Goal: Task Accomplishment & Management: Manage account settings

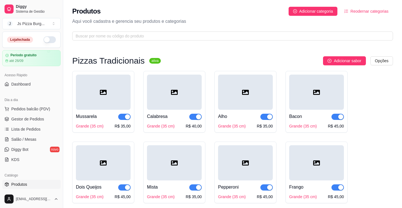
click at [43, 39] on button "button" at bounding box center [49, 39] width 12 height 7
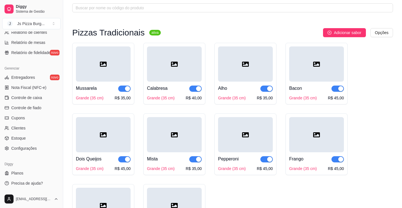
scroll to position [56, 0]
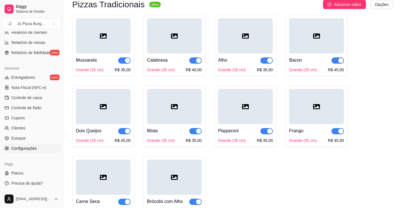
click at [31, 152] on link "Configurações" at bounding box center [31, 148] width 58 height 9
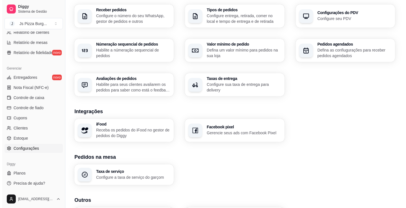
scroll to position [187, 0]
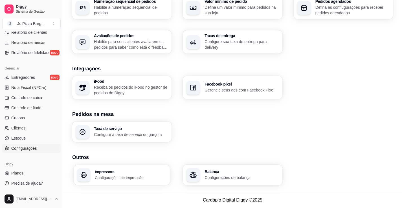
click at [140, 174] on div "Impressora Configurações de impressão" at bounding box center [131, 175] width 72 height 10
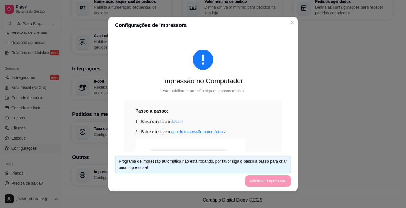
click at [173, 122] on link "Java >" at bounding box center [177, 122] width 12 height 5
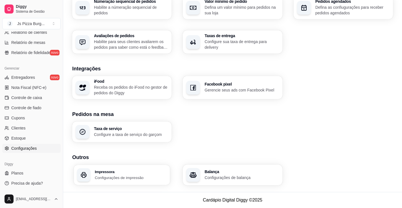
click at [141, 173] on h3 "Impressora" at bounding box center [131, 172] width 72 height 4
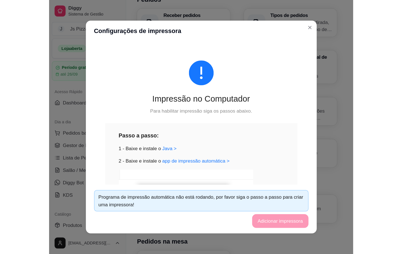
scroll to position [141, 0]
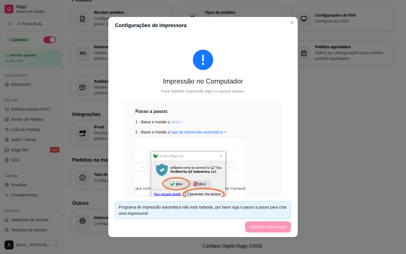
click at [174, 124] on link "Java >" at bounding box center [177, 122] width 12 height 5
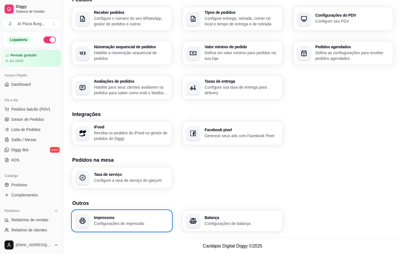
click at [138, 208] on p "Configurações de impressão" at bounding box center [131, 224] width 74 height 6
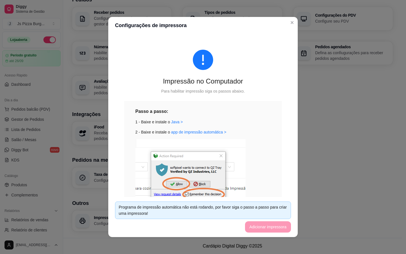
click at [219, 158] on img at bounding box center [190, 176] width 110 height 74
click at [201, 131] on link "app de impressão automática >" at bounding box center [198, 132] width 55 height 5
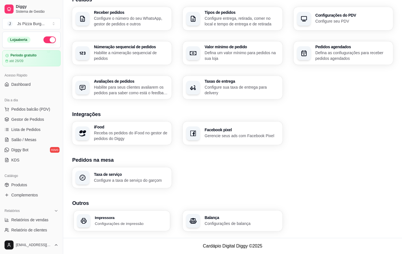
click at [89, 208] on div "button" at bounding box center [84, 221] width 14 height 14
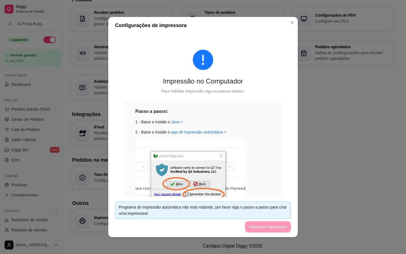
click at [287, 208] on footer "Programa de impressão automática não está rodando, por favor siga o passo a pas…" at bounding box center [203, 217] width 190 height 40
click at [282, 208] on footer "Programa de impressão automática não está rodando, por favor siga o passo a pas…" at bounding box center [203, 217] width 190 height 40
click at [283, 208] on footer "Programa de impressão automática não está rodando, por favor siga o passo a pas…" at bounding box center [203, 217] width 190 height 40
click at [286, 208] on footer "Programa de impressão automática não está rodando, por favor siga o passo a pas…" at bounding box center [203, 217] width 190 height 40
click at [173, 122] on link "Java >" at bounding box center [177, 122] width 12 height 5
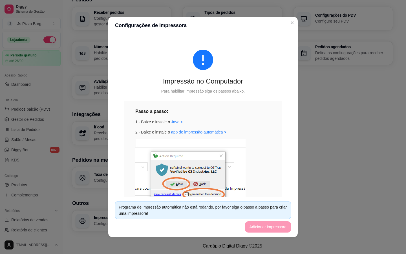
click at [175, 165] on img at bounding box center [190, 176] width 110 height 74
click at [187, 132] on link "app de impressão automática >" at bounding box center [198, 132] width 55 height 5
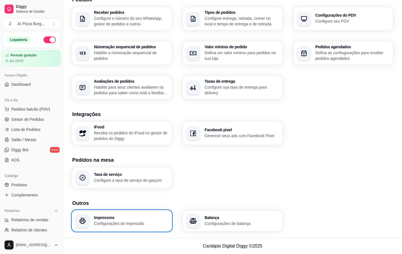
click at [159, 208] on div "Impressora Configurações de impressão" at bounding box center [121, 220] width 99 height 21
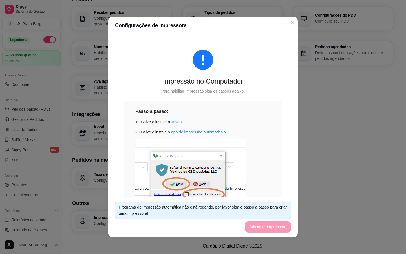
click at [172, 123] on link "Java >" at bounding box center [177, 122] width 12 height 5
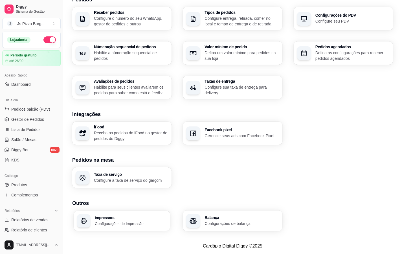
click at [124, 208] on p "Configurações de impressão" at bounding box center [131, 223] width 72 height 5
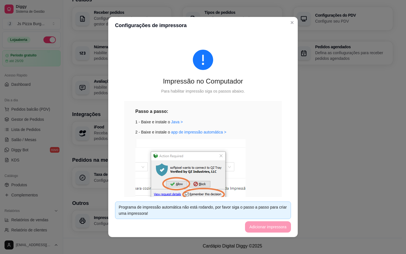
click at [174, 184] on img at bounding box center [190, 176] width 110 height 74
click at [196, 180] on img at bounding box center [190, 176] width 110 height 74
click at [170, 188] on img at bounding box center [190, 176] width 110 height 74
click at [219, 156] on img at bounding box center [190, 176] width 110 height 74
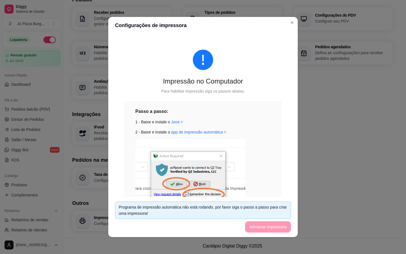
click at [219, 156] on img at bounding box center [190, 176] width 110 height 74
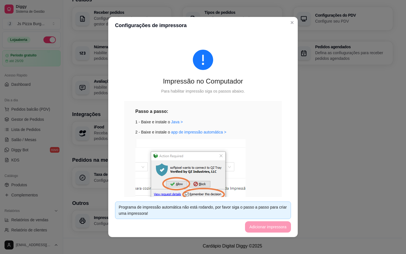
drag, startPoint x: 203, startPoint y: 213, endPoint x: 203, endPoint y: 208, distance: 4.8
click at [202, 208] on div "Programa de impressão automática não está rodando, por favor siga o passo a pas…" at bounding box center [203, 210] width 169 height 12
click at [204, 206] on div "Programa de impressão automática não está rodando, por favor siga o passo a pas…" at bounding box center [203, 210] width 169 height 12
click at [239, 164] on img at bounding box center [190, 176] width 110 height 74
click at [193, 133] on link "app de impressão automática >" at bounding box center [198, 132] width 55 height 5
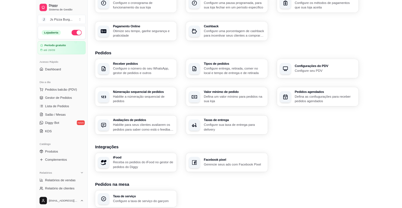
scroll to position [0, 0]
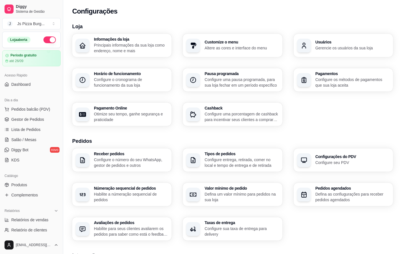
click at [223, 178] on div "Loja Informações da loja Principais informações da sua loja como endereço, nome…" at bounding box center [232, 198] width 321 height 350
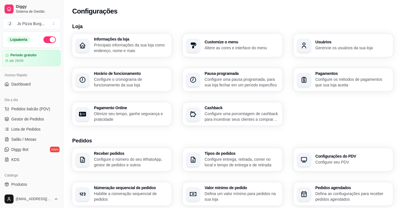
click at [228, 20] on div "Loja Informações da loja Principais informações da sua loja como endereço, nome…" at bounding box center [232, 199] width 339 height 360
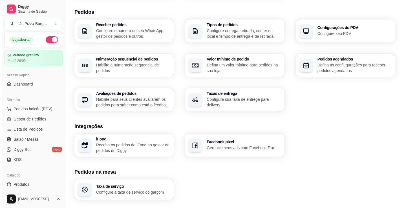
scroll to position [187, 0]
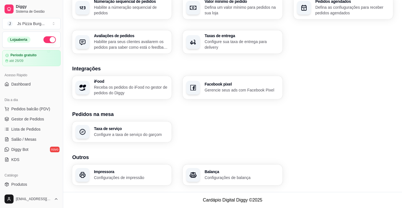
click at [139, 179] on p "Configurações de impressão" at bounding box center [131, 178] width 74 height 6
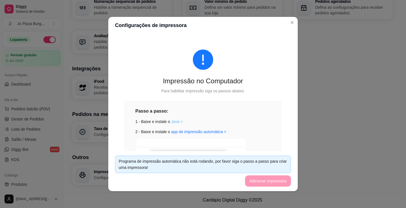
click at [171, 122] on link "Java >" at bounding box center [177, 122] width 12 height 5
click at [210, 131] on link "app de impressão automática >" at bounding box center [198, 132] width 55 height 5
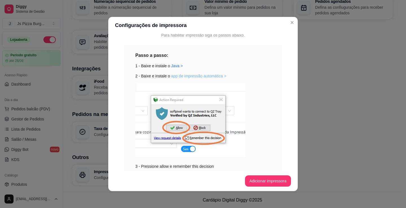
scroll to position [56, 0]
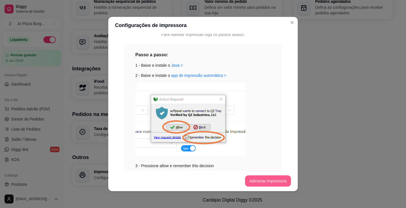
click at [276, 180] on button "Adicionar impressora" at bounding box center [268, 181] width 46 height 11
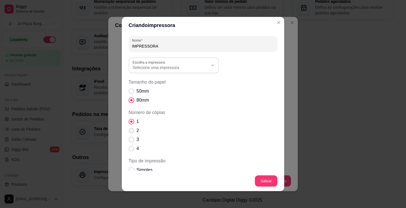
click at [129, 130] on span "Número de cópias" at bounding box center [131, 130] width 5 height 5
click at [129, 132] on input "2" at bounding box center [130, 134] width 4 height 4
radio input "true"
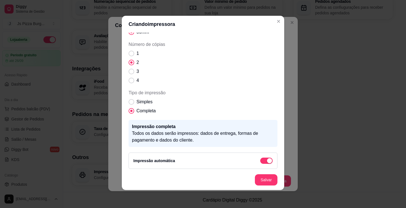
scroll to position [69, 0]
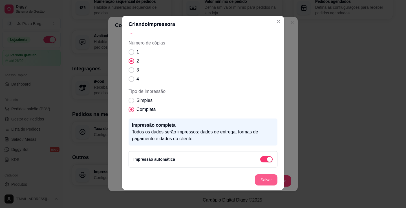
click at [265, 178] on button "Salvar" at bounding box center [266, 180] width 23 height 11
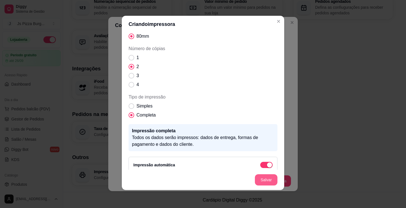
scroll to position [74, 0]
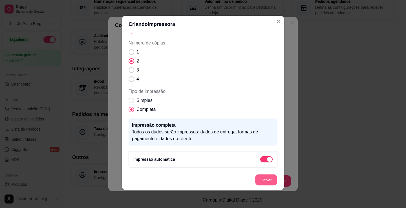
click at [269, 179] on button "Salvar" at bounding box center [266, 180] width 22 height 11
click at [263, 180] on button "Salvar" at bounding box center [266, 180] width 22 height 11
click at [263, 180] on button "Salvar" at bounding box center [266, 180] width 23 height 11
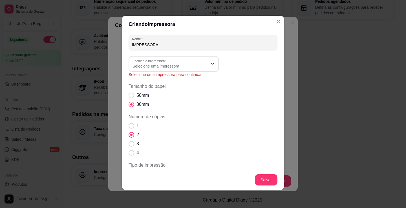
scroll to position [0, 0]
click at [187, 66] on span "Selecione uma impressora" at bounding box center [171, 67] width 76 height 6
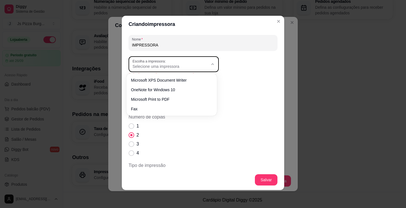
click at [152, 62] on label "Escolha a impressora:" at bounding box center [150, 61] width 35 height 5
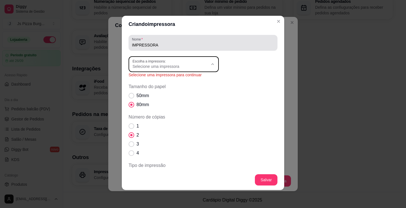
click at [160, 43] on input "IMPRESSORA" at bounding box center [203, 45] width 142 height 6
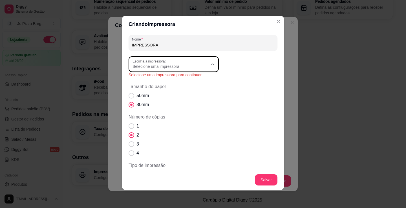
click at [161, 65] on span "Selecione uma impressora" at bounding box center [171, 67] width 76 height 6
click at [150, 103] on li "Microsoft Print to PDF" at bounding box center [172, 98] width 82 height 9
type input "Microsoft Print to PDF"
select select "Microsoft Print to PDF"
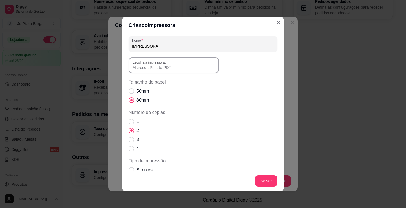
click at [203, 63] on div "Microsoft Print to PDF" at bounding box center [171, 65] width 76 height 10
click at [173, 93] on span "OneNote for Windows 10" at bounding box center [169, 90] width 72 height 5
type input "OneNote for Windows 10"
select select "OneNote for Windows 10"
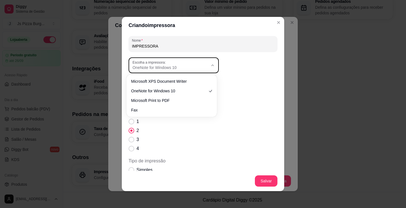
click at [159, 66] on span "OneNote for Windows 10" at bounding box center [171, 68] width 76 height 6
click at [146, 109] on span "Fax" at bounding box center [169, 108] width 72 height 5
type input "Fax"
select select "Fax"
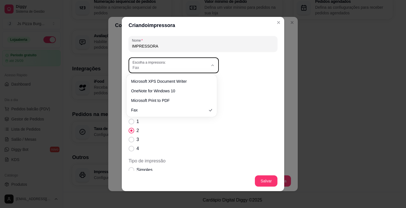
click at [157, 66] on span "Fax" at bounding box center [171, 68] width 76 height 6
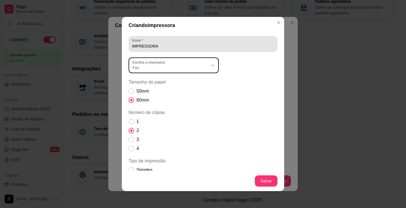
click at [164, 43] on div "IMPRESSORA" at bounding box center [203, 43] width 142 height 11
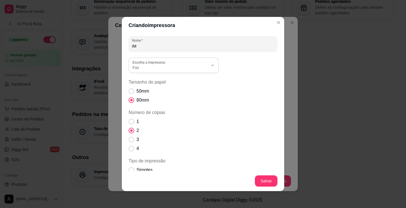
type input "I"
type input "e"
type input "impressora"
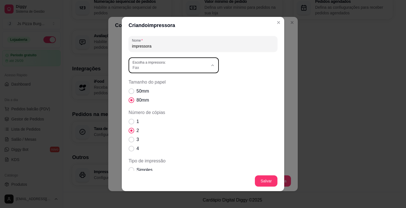
click at [166, 63] on div "Fax" at bounding box center [171, 65] width 76 height 10
click at [182, 102] on span "Microsoft Print to PDF" at bounding box center [169, 99] width 72 height 5
type input "Microsoft Print to PDF"
select select "Microsoft Print to PDF"
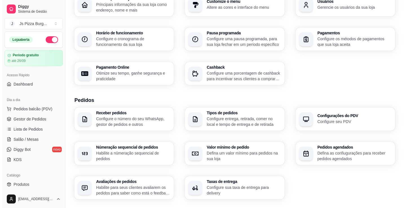
scroll to position [0, 0]
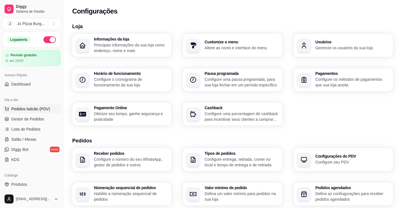
click at [31, 109] on span "Pedidos balcão (PDV)" at bounding box center [30, 109] width 39 height 6
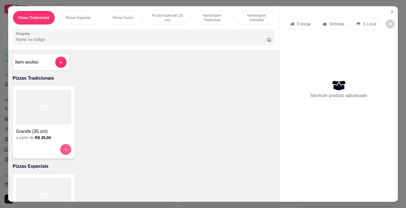
click at [67, 151] on button "increase-product-quantity" at bounding box center [65, 149] width 11 height 11
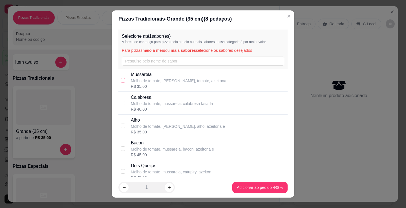
click at [121, 83] on label at bounding box center [123, 80] width 5 height 6
click at [121, 83] on input "checkbox" at bounding box center [123, 80] width 5 height 5
click at [122, 79] on input "checkbox" at bounding box center [123, 80] width 5 height 5
checkbox input "true"
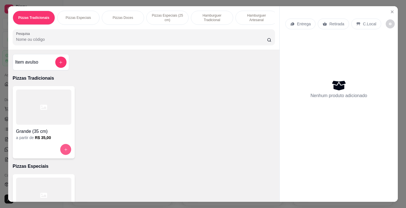
click at [65, 152] on icon "increase-product-quantity" at bounding box center [66, 150] width 4 height 4
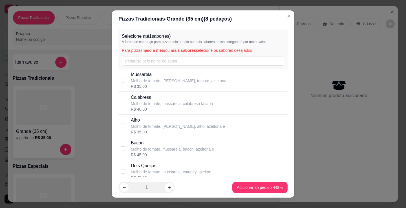
click at [191, 80] on p "Molho de tomate, [PERSON_NAME], tomate, azeitona" at bounding box center [179, 81] width 96 height 6
checkbox input "true"
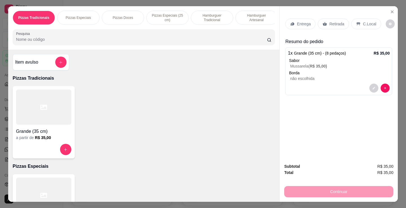
click at [356, 191] on div "Continuar" at bounding box center [338, 191] width 109 height 13
click at [337, 53] on span "Grande (35 cm) - (8 pedaços)" at bounding box center [320, 53] width 52 height 5
click at [303, 72] on p "Borda" at bounding box center [339, 73] width 101 height 6
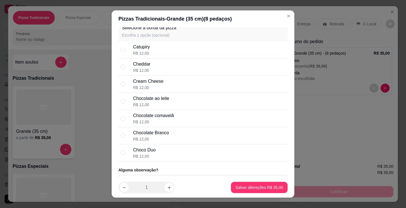
scroll to position [282, 0]
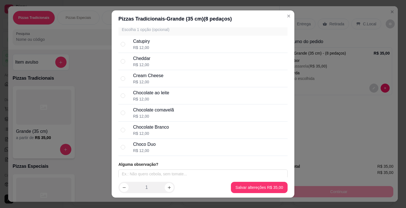
click at [202, 45] on div "Catupiry R$ 12,00" at bounding box center [209, 44] width 152 height 12
radio input "true"
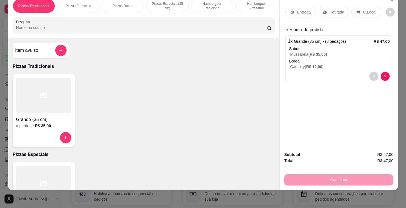
scroll to position [0, 0]
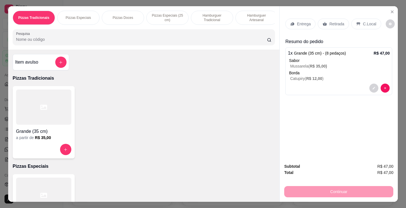
click at [335, 21] on p "Retirada" at bounding box center [336, 24] width 15 height 6
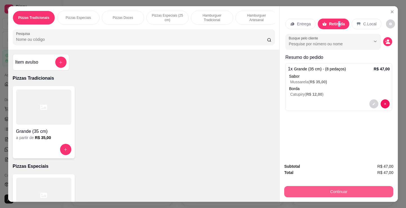
click at [341, 191] on button "Continuar" at bounding box center [338, 191] width 109 height 11
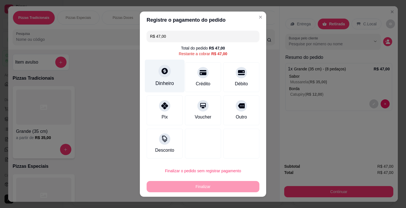
click at [167, 74] on div at bounding box center [165, 71] width 12 height 12
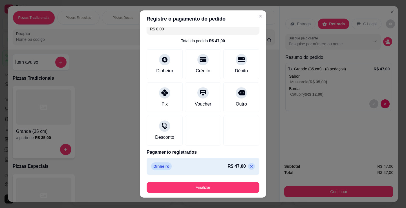
scroll to position [8, 0]
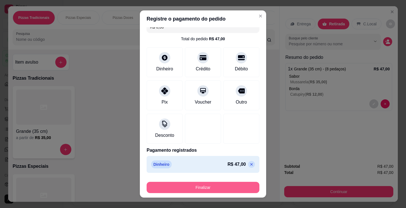
click at [210, 191] on button "Finalizar" at bounding box center [203, 187] width 113 height 11
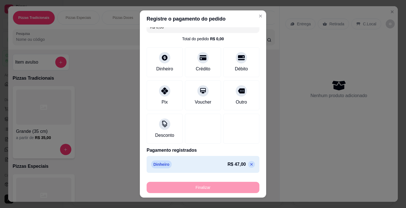
type input "-R$ 47,00"
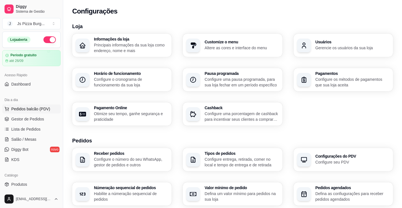
click at [48, 112] on span "Pedidos balcão (PDV)" at bounding box center [30, 109] width 39 height 6
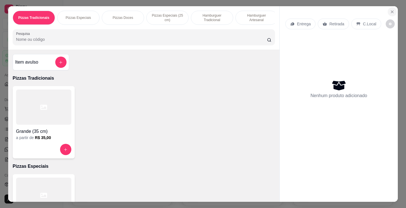
click at [390, 10] on icon "Close" at bounding box center [392, 12] width 5 height 5
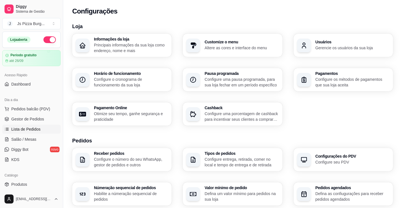
click at [46, 130] on link "Lista de Pedidos" at bounding box center [31, 129] width 58 height 9
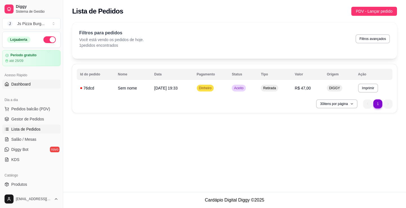
click at [33, 86] on link "Dashboard" at bounding box center [31, 84] width 58 height 9
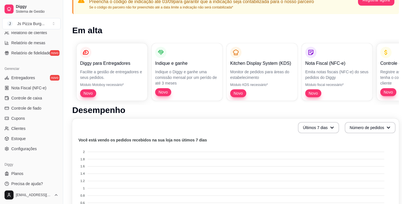
scroll to position [197, 0]
click at [37, 145] on link "Configurações" at bounding box center [31, 148] width 58 height 9
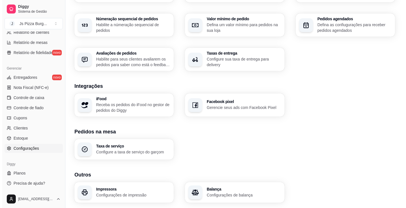
scroll to position [187, 0]
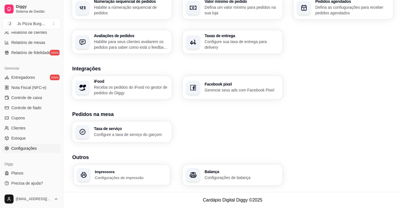
click at [89, 171] on div "Impressora Configurações de impressão" at bounding box center [122, 175] width 96 height 20
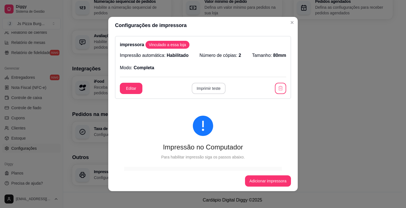
click at [206, 89] on button "Imprimir teste" at bounding box center [209, 88] width 34 height 11
click at [138, 87] on button "Editar" at bounding box center [131, 88] width 22 height 11
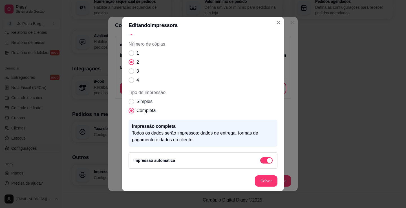
scroll to position [0, 0]
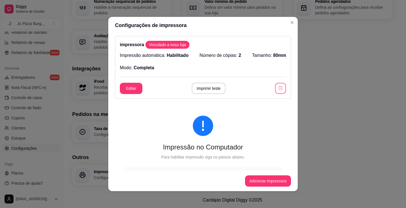
click at [278, 88] on icon "button" at bounding box center [280, 88] width 5 height 5
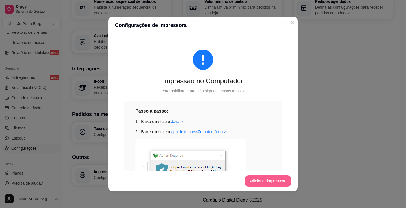
click at [269, 181] on button "Adicionar impressora" at bounding box center [268, 181] width 46 height 11
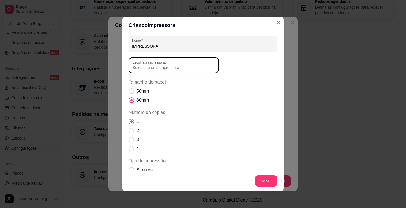
click at [156, 66] on span "Selecione uma impressora" at bounding box center [171, 68] width 76 height 6
click at [161, 89] on span "OneNote for Windows 10" at bounding box center [169, 90] width 72 height 5
type input "OneNote for Windows 10"
select select "OneNote for Windows 10"
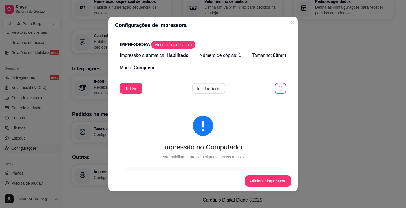
click at [200, 89] on button "Imprimir teste" at bounding box center [208, 88] width 33 height 11
click at [275, 89] on button "button" at bounding box center [280, 88] width 11 height 11
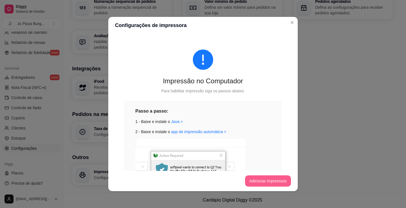
click at [252, 178] on button "Adicionar impressora" at bounding box center [268, 181] width 46 height 11
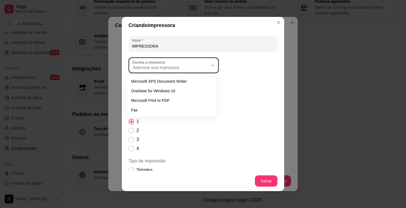
click at [158, 69] on span "Selecione uma impressora" at bounding box center [171, 68] width 76 height 6
click at [159, 78] on li "Microsoft XPS Document Writer" at bounding box center [172, 81] width 82 height 9
type input "Microsoft XPS Document Writer"
select select "Microsoft XPS Document Writer"
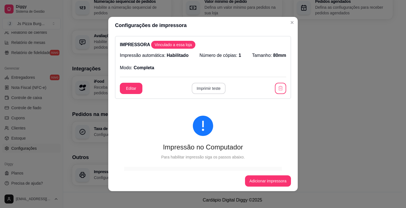
click at [214, 88] on button "Imprimir teste" at bounding box center [209, 88] width 34 height 11
click at [279, 89] on icon "button" at bounding box center [281, 88] width 4 height 5
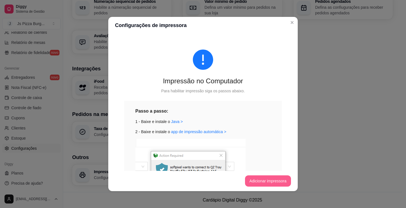
click at [274, 184] on button "Adicionar impressora" at bounding box center [268, 181] width 46 height 11
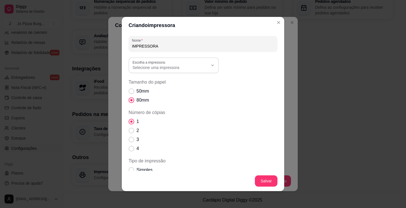
click at [167, 55] on div "Nome IMPRESSORA Escolha a impressora: Microsoft XPS Document Writer OneNote for…" at bounding box center [203, 136] width 149 height 201
click at [161, 65] on span "Selecione uma impressora" at bounding box center [171, 68] width 76 height 6
click at [167, 61] on div "Selecione uma impressora" at bounding box center [171, 65] width 76 height 10
click at [148, 110] on span "Fax" at bounding box center [169, 108] width 72 height 5
type input "Fax"
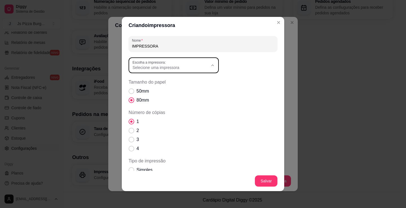
select select "Fax"
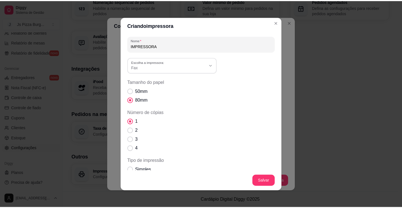
scroll to position [5, 0]
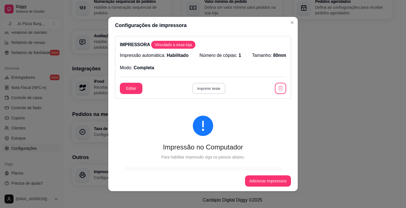
click at [202, 91] on button "Imprimir teste" at bounding box center [208, 88] width 33 height 11
click at [204, 86] on button "Imprimir teste" at bounding box center [209, 88] width 34 height 11
click at [276, 94] on button "button" at bounding box center [280, 88] width 11 height 11
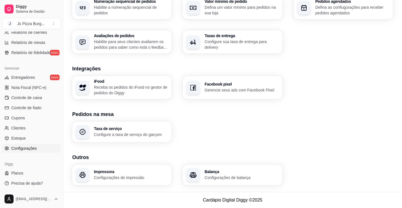
click at [118, 181] on div "Impressora Configurações de impressão" at bounding box center [121, 175] width 99 height 21
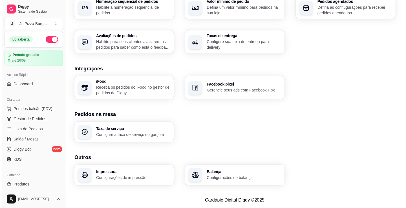
scroll to position [0, 0]
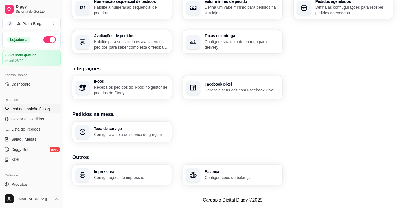
click at [21, 111] on span "Pedidos balcão (PDV)" at bounding box center [30, 109] width 39 height 6
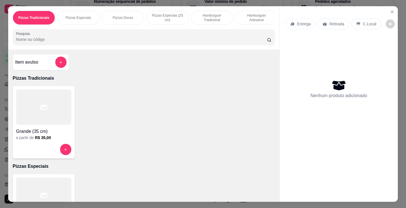
click at [68, 144] on div "Grande (35 cm) a partir de R$ 35,00" at bounding box center [44, 122] width 62 height 72
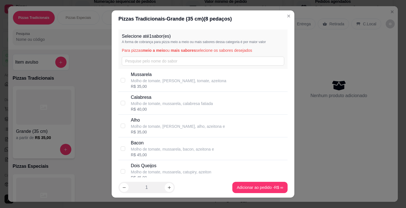
click at [191, 82] on p "Molho de tomate, [PERSON_NAME], tomate, azeitona" at bounding box center [179, 81] width 96 height 6
checkbox input "true"
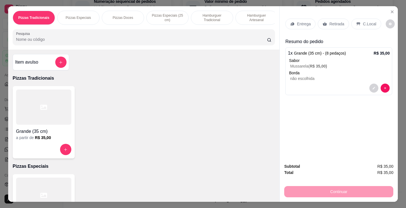
click at [332, 19] on div "Retirada" at bounding box center [333, 24] width 31 height 11
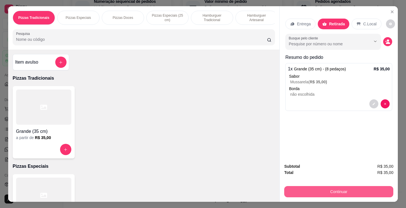
click at [343, 192] on button "Continuar" at bounding box center [338, 191] width 109 height 11
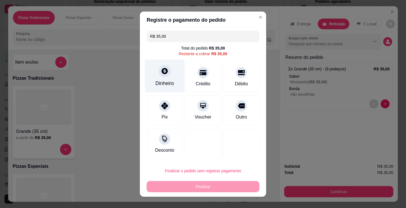
click at [169, 82] on div "Dinheiro" at bounding box center [164, 83] width 19 height 7
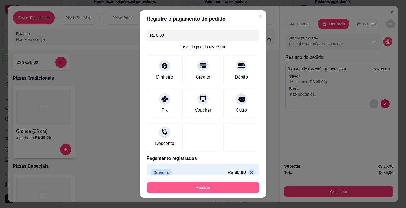
click at [242, 186] on button "Finalizar" at bounding box center [203, 187] width 113 height 11
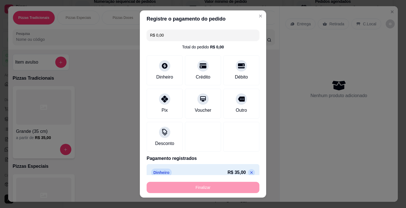
type input "-R$ 35,00"
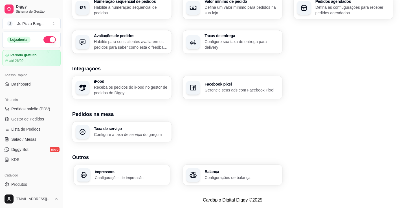
click at [164, 180] on p "Configurações de impressão" at bounding box center [131, 177] width 72 height 5
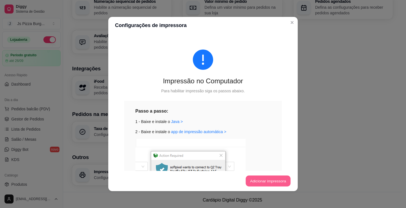
click at [279, 180] on button "Adicionar impressora" at bounding box center [268, 181] width 45 height 11
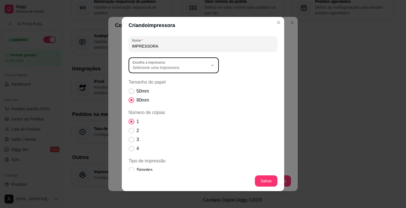
click at [181, 64] on div "Selecione uma impressora" at bounding box center [171, 65] width 76 height 10
click at [166, 130] on div "1 2 3 4" at bounding box center [203, 135] width 149 height 34
click at [134, 131] on label "2" at bounding box center [133, 130] width 15 height 11
click at [132, 132] on input "2" at bounding box center [130, 134] width 4 height 4
radio input "true"
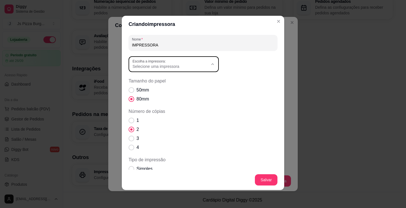
click at [174, 66] on span "Selecione uma impressora" at bounding box center [171, 67] width 76 height 6
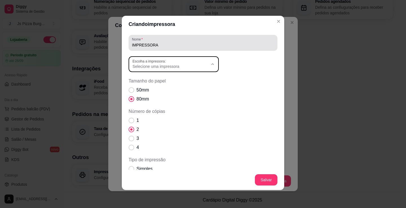
click at [174, 45] on input "IMPRESSORA" at bounding box center [203, 45] width 142 height 6
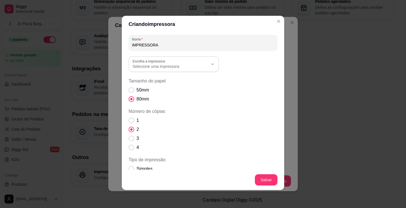
click at [174, 45] on input "IMPRESSORA" at bounding box center [203, 45] width 142 height 6
type input "I"
type input "bematech mp 4200 th"
click at [261, 173] on footer "Salvar" at bounding box center [203, 180] width 162 height 20
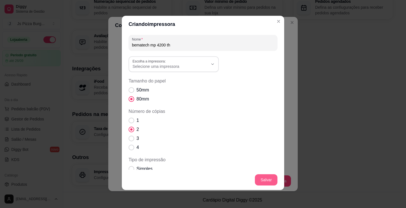
click at [260, 176] on button "Salvar" at bounding box center [266, 180] width 23 height 11
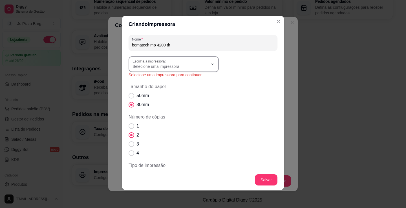
click at [190, 61] on div "Selecione uma impressora" at bounding box center [171, 64] width 76 height 10
click at [371, 137] on div "Criando impressora Nome bematech mp 4200 th Escolha a impressora: Microsoft XPS…" at bounding box center [203, 104] width 406 height 208
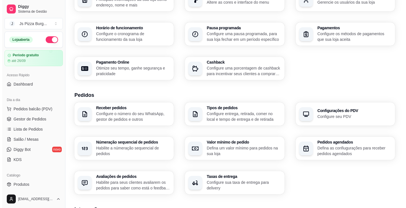
scroll to position [187, 0]
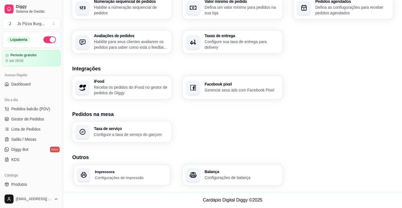
click at [145, 181] on div "Impressora Configurações de impressão" at bounding box center [122, 175] width 96 height 20
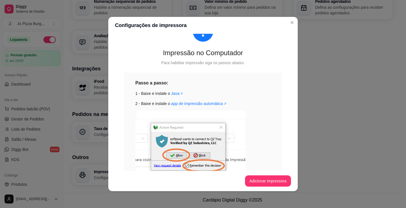
scroll to position [0, 0]
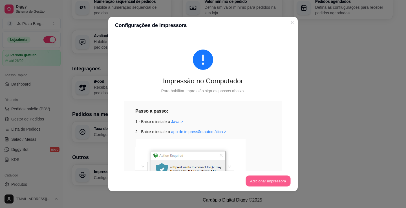
click at [271, 183] on button "Adicionar impressora" at bounding box center [268, 181] width 45 height 11
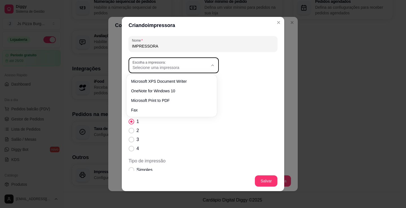
click at [156, 64] on label "Escolha a impressora:" at bounding box center [150, 62] width 35 height 5
click at [147, 131] on div "1 2 3 4" at bounding box center [203, 135] width 149 height 34
click at [130, 132] on span "Número de cópias" at bounding box center [132, 131] width 6 height 6
click at [130, 132] on input "2" at bounding box center [130, 134] width 4 height 4
radio input "true"
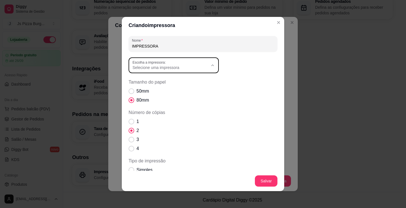
click at [160, 64] on label "Escolha a impressora:" at bounding box center [150, 62] width 35 height 5
click at [276, 22] on icon "Close" at bounding box center [278, 22] width 5 height 5
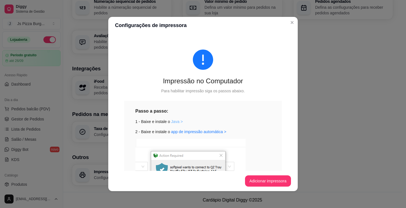
click at [171, 122] on link "Java >" at bounding box center [177, 122] width 12 height 5
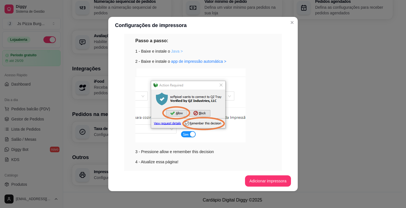
scroll to position [63, 0]
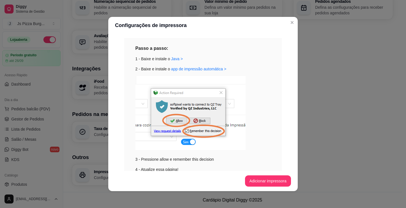
click at [188, 141] on img at bounding box center [190, 113] width 110 height 74
click at [180, 118] on img at bounding box center [190, 113] width 110 height 74
click at [188, 142] on img at bounding box center [190, 113] width 110 height 74
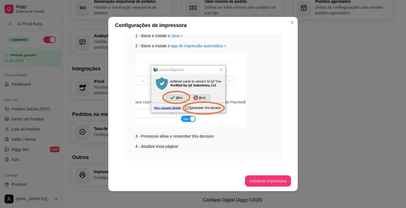
scroll to position [91, 0]
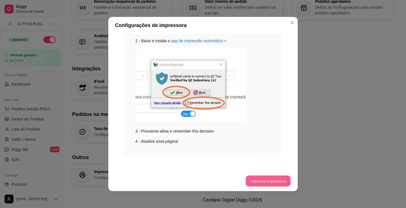
click at [261, 179] on button "Adicionar impressora" at bounding box center [268, 181] width 45 height 11
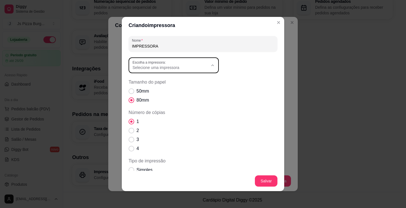
click at [160, 68] on span "Selecione uma impressora" at bounding box center [171, 68] width 76 height 6
click at [178, 79] on span "Microsoft XPS Document Writer" at bounding box center [169, 80] width 72 height 5
type input "Microsoft XPS Document Writer"
select select "Microsoft XPS Document Writer"
click at [155, 132] on div "1 2 3 4" at bounding box center [203, 135] width 149 height 34
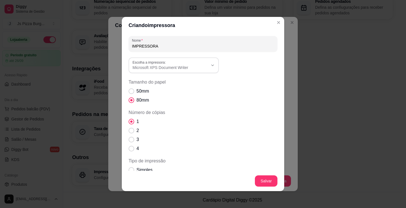
click at [154, 132] on div "1 2 3 4" at bounding box center [203, 135] width 149 height 34
click at [129, 134] on label "2" at bounding box center [133, 130] width 15 height 11
click at [131, 128] on span "Número de cópias" at bounding box center [132, 131] width 6 height 6
click at [130, 132] on span "Número de cópias" at bounding box center [131, 130] width 5 height 5
click at [129, 131] on span "Número de cópias" at bounding box center [132, 131] width 6 height 6
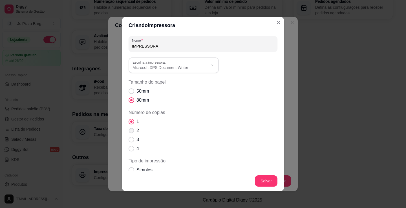
click at [129, 130] on span "Número de cópias" at bounding box center [131, 130] width 5 height 5
click at [133, 127] on label "2" at bounding box center [133, 130] width 15 height 11
click at [129, 132] on span "Número de cópias" at bounding box center [131, 130] width 5 height 5
click at [129, 131] on span "Número de cópias" at bounding box center [131, 130] width 5 height 5
click at [129, 129] on span "Número de cópias" at bounding box center [132, 131] width 6 height 6
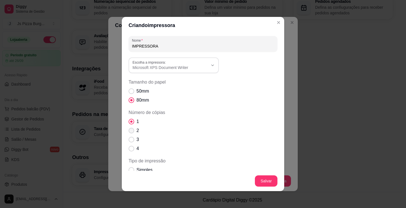
click at [129, 132] on input "2" at bounding box center [130, 134] width 4 height 4
radio input "true"
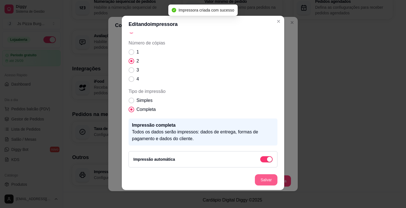
scroll to position [47, 0]
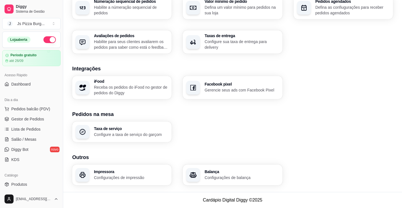
click at [155, 177] on p "Configurações de impressão" at bounding box center [131, 178] width 74 height 6
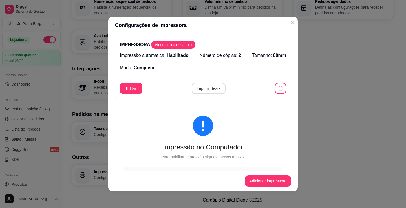
click at [206, 87] on button "Imprimir teste" at bounding box center [209, 88] width 34 height 11
click at [278, 87] on icon "button" at bounding box center [281, 89] width 6 height 6
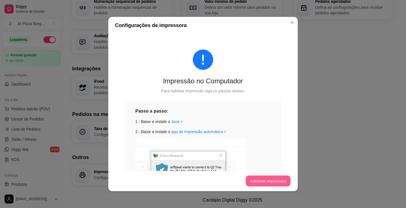
click at [274, 183] on button "Adicionar impressora" at bounding box center [268, 181] width 45 height 11
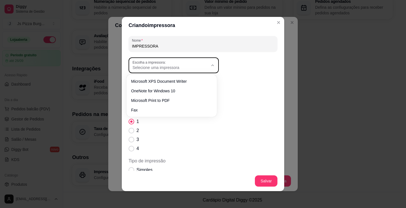
click at [174, 64] on div "Selecione uma impressora" at bounding box center [171, 65] width 76 height 10
click at [153, 91] on span "OneNote for Windows 10" at bounding box center [169, 90] width 72 height 5
type input "OneNote for Windows 10"
select select "OneNote for Windows 10"
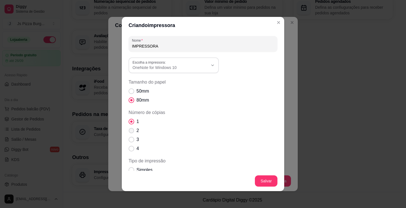
click at [130, 133] on span "Número de cópias" at bounding box center [131, 130] width 5 height 5
click at [130, 133] on input "2" at bounding box center [130, 134] width 4 height 4
radio input "true"
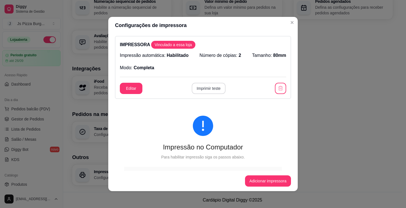
click at [207, 90] on button "Imprimir teste" at bounding box center [209, 88] width 34 height 11
click at [279, 91] on icon "button" at bounding box center [281, 88] width 4 height 4
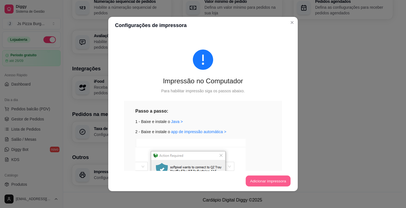
click at [257, 183] on button "Adicionar impressora" at bounding box center [268, 181] width 45 height 11
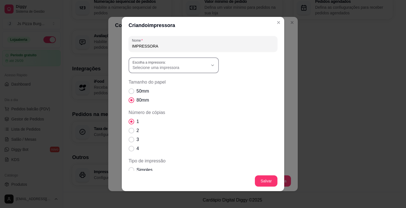
click at [175, 69] on span "Selecione uma impressora" at bounding box center [171, 68] width 76 height 6
click at [173, 102] on span "Microsoft Print to PDF" at bounding box center [169, 99] width 72 height 5
type input "Microsoft Print to PDF"
select select "Microsoft Print to PDF"
click at [131, 127] on label "2" at bounding box center [133, 130] width 15 height 11
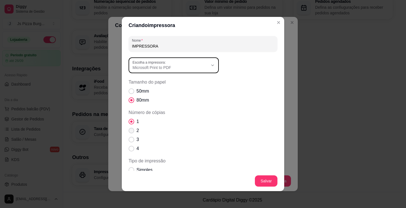
click at [131, 132] on input "2" at bounding box center [130, 134] width 4 height 4
radio input "true"
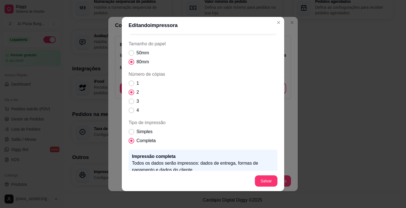
scroll to position [0, 0]
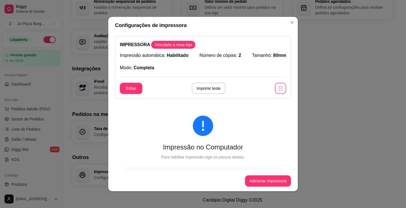
click at [278, 87] on button "button" at bounding box center [280, 88] width 11 height 11
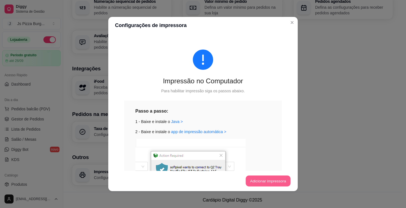
click at [277, 184] on button "Adicionar impressora" at bounding box center [268, 181] width 45 height 11
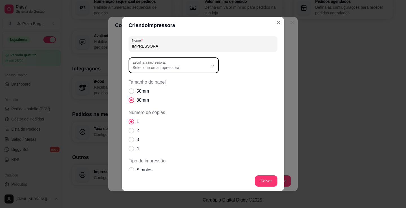
click at [206, 66] on button "Escolha a impressora: Selecione uma impressora" at bounding box center [174, 66] width 90 height 16
click at [152, 111] on span "Fax" at bounding box center [169, 108] width 72 height 5
type input "Fax"
select select "Fax"
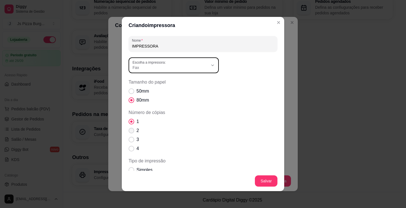
click at [129, 132] on span "Número de cópias" at bounding box center [132, 131] width 6 height 6
click at [128, 132] on input "2" at bounding box center [130, 134] width 4 height 4
radio input "true"
click at [160, 68] on span "Fax" at bounding box center [171, 68] width 76 height 6
click at [276, 23] on icon "Close" at bounding box center [278, 22] width 5 height 5
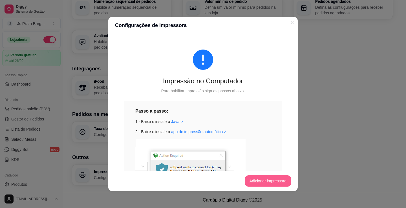
click at [255, 182] on button "Adicionar impressora" at bounding box center [268, 181] width 46 height 11
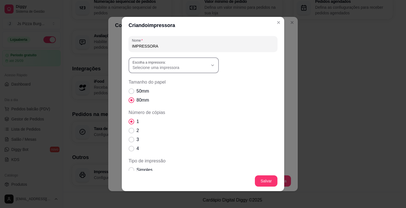
click at [163, 69] on span "Selecione uma impressora" at bounding box center [171, 68] width 76 height 6
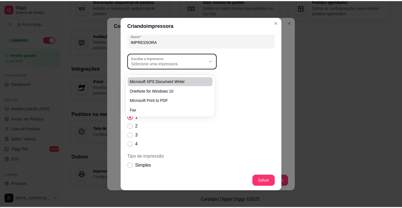
scroll to position [0, 0]
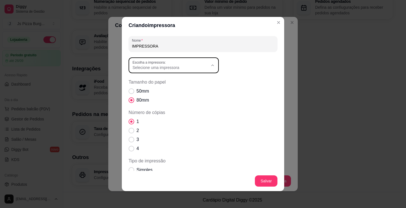
click at [288, 52] on div "Criando impressora Nome IMPRESSORA Escolha a impressora: Microsoft XPS Document…" at bounding box center [203, 104] width 406 height 208
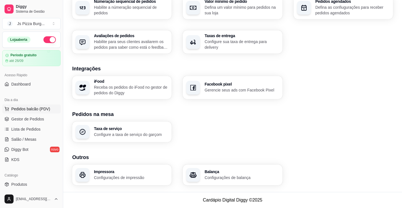
click at [30, 110] on span "Pedidos balcão (PDV)" at bounding box center [30, 109] width 39 height 6
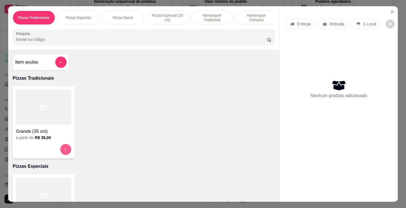
click at [61, 151] on button "increase-product-quantity" at bounding box center [65, 149] width 11 height 11
click at [72, 151] on div "Grande (35 cm) a partir de R$ 35,00" at bounding box center [44, 122] width 62 height 72
click at [65, 149] on button "increase-product-quantity" at bounding box center [65, 149] width 11 height 11
click at [392, 10] on icon "Close" at bounding box center [392, 12] width 5 height 5
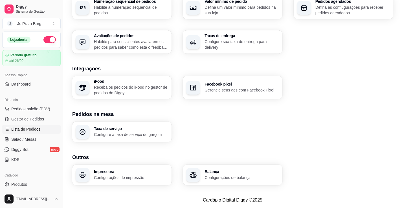
click at [39, 127] on span "Lista de Pedidos" at bounding box center [25, 130] width 29 height 6
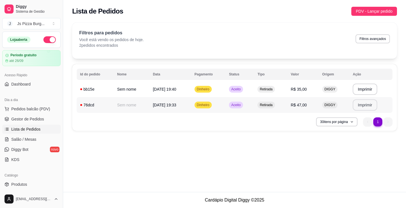
click at [372, 105] on button "Imprimir" at bounding box center [365, 105] width 25 height 11
click at [371, 105] on button "Imprimir" at bounding box center [365, 105] width 24 height 11
click at [36, 109] on span "Pedidos balcão (PDV)" at bounding box center [30, 109] width 39 height 6
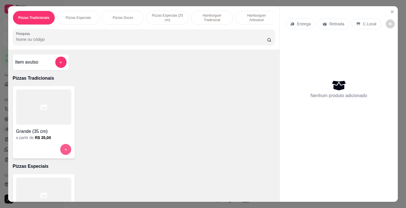
click at [62, 149] on button "increase-product-quantity" at bounding box center [65, 149] width 11 height 11
click at [64, 151] on icon "increase-product-quantity" at bounding box center [66, 150] width 4 height 4
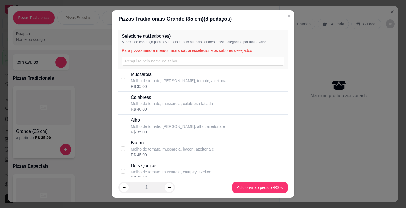
click at [231, 90] on div "Mussarela Molho de tomate, mussarela, tomate, azeitona R$ 35,00" at bounding box center [202, 80] width 169 height 23
checkbox input "true"
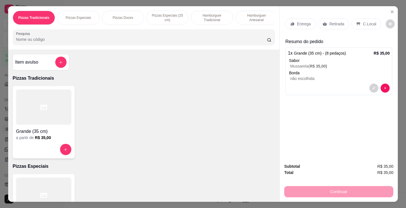
click at [339, 23] on p "Retirada" at bounding box center [336, 24] width 15 height 6
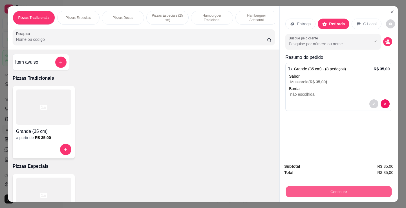
click at [308, 186] on button "Continuar" at bounding box center [339, 191] width 106 height 11
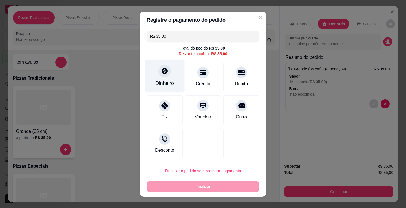
click at [160, 80] on div "Dinheiro" at bounding box center [164, 83] width 19 height 7
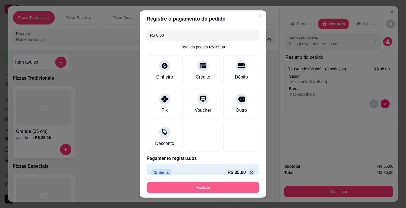
click at [216, 188] on button "Finalizar" at bounding box center [203, 187] width 113 height 11
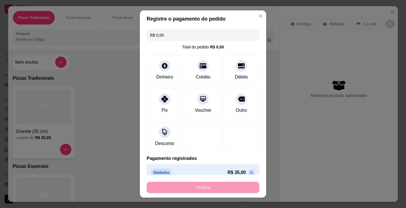
type input "-R$ 35,00"
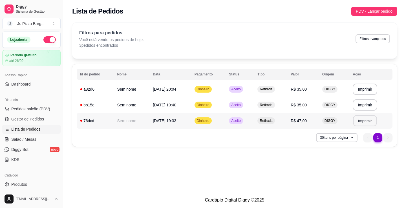
click at [368, 122] on button "Imprimir" at bounding box center [365, 121] width 24 height 11
click at [114, 119] on td "Sem nome" at bounding box center [132, 121] width 36 height 16
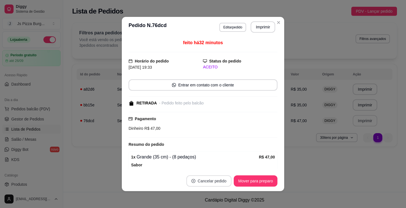
click at [218, 185] on button "Cancelar pedido" at bounding box center [208, 181] width 45 height 11
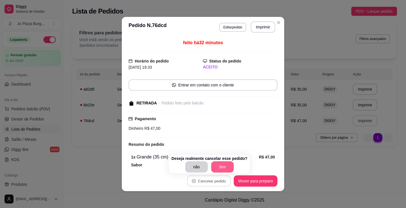
click at [219, 164] on button "Sim" at bounding box center [222, 167] width 23 height 11
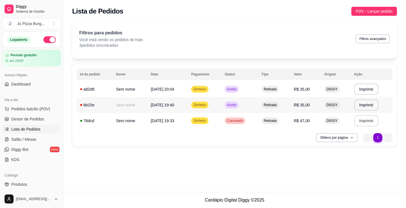
click at [105, 105] on div "bb15e" at bounding box center [94, 105] width 29 height 6
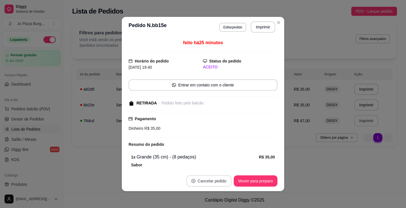
click at [214, 180] on button "Cancelar pedido" at bounding box center [208, 181] width 45 height 11
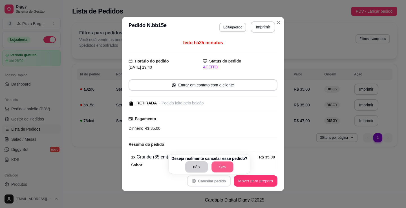
click at [225, 163] on button "Sim" at bounding box center [223, 167] width 22 height 11
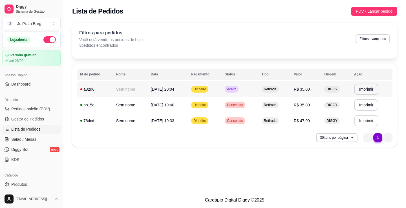
click at [111, 85] on td "a82d6" at bounding box center [95, 90] width 36 height 16
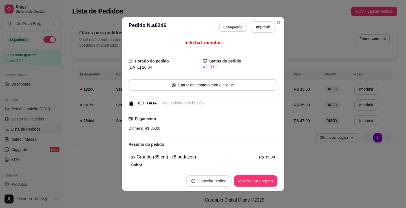
click at [215, 179] on button "Cancelar pedido" at bounding box center [208, 181] width 45 height 11
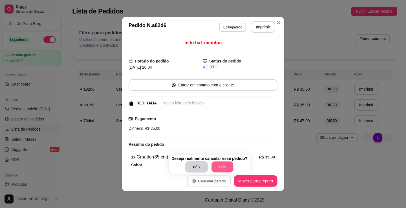
click at [222, 164] on button "Sim" at bounding box center [223, 167] width 22 height 11
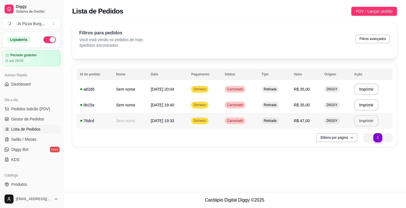
click at [107, 118] on div "76dcd" at bounding box center [94, 121] width 29 height 6
click at [100, 118] on div "76dcd" at bounding box center [94, 121] width 29 height 6
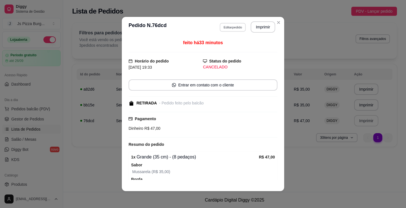
click at [238, 27] on button "Editar pedido" at bounding box center [233, 27] width 26 height 9
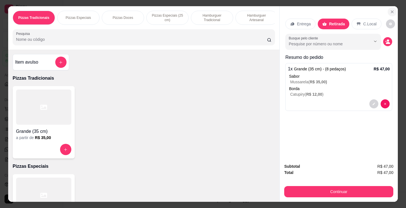
click at [391, 14] on button "Close" at bounding box center [392, 11] width 9 height 9
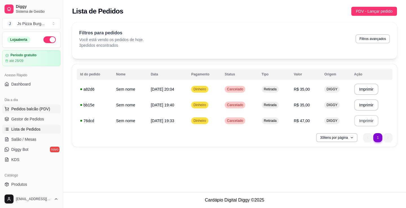
click at [46, 107] on span "Pedidos balcão (PDV)" at bounding box center [30, 109] width 39 height 6
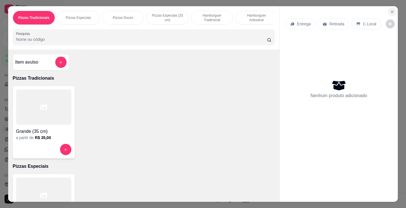
click at [391, 11] on icon "Close" at bounding box center [392, 12] width 2 height 2
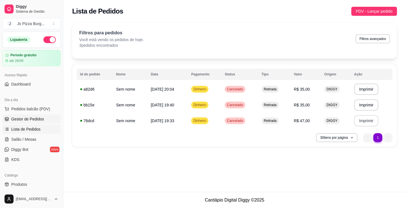
click at [42, 118] on span "Gestor de Pedidos" at bounding box center [27, 119] width 33 height 6
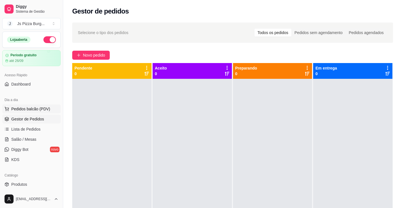
click at [28, 108] on span "Pedidos balcão (PDV)" at bounding box center [30, 109] width 39 height 6
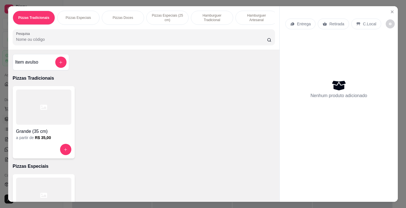
click at [202, 16] on p "Hamburguer Tradicional" at bounding box center [212, 17] width 33 height 9
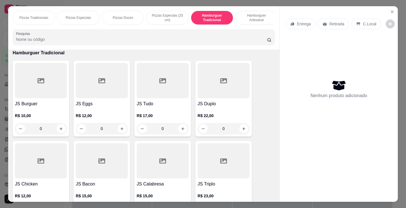
scroll to position [14, 0]
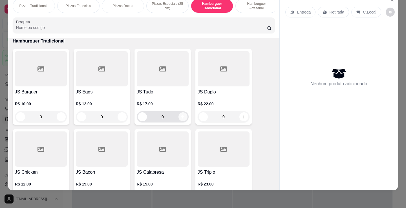
click at [181, 120] on button "increase-product-quantity" at bounding box center [183, 117] width 9 height 9
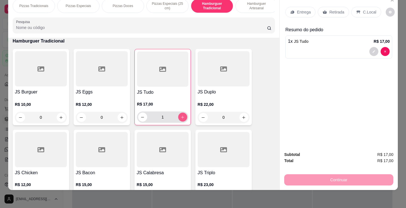
click at [182, 120] on button "increase-product-quantity" at bounding box center [182, 117] width 9 height 9
type input "3"
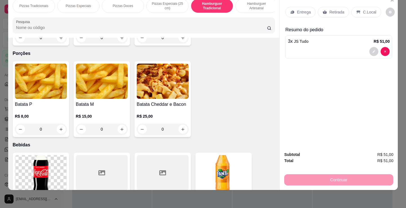
scroll to position [971, 0]
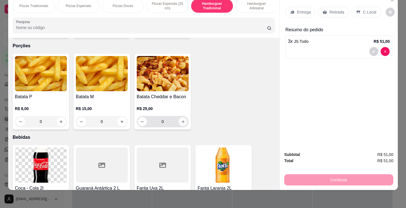
click at [181, 121] on icon "increase-product-quantity" at bounding box center [183, 122] width 4 height 4
type input "1"
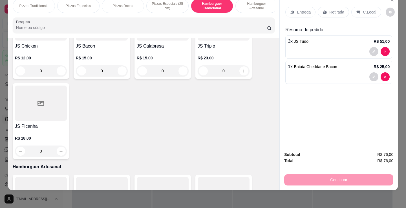
scroll to position [519, 0]
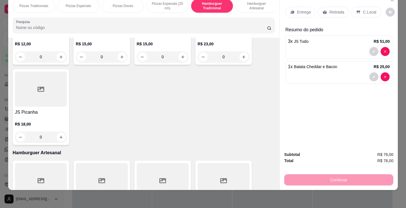
click at [305, 9] on p "Entrega" at bounding box center [304, 12] width 14 height 6
click at [337, 9] on p "Retirada" at bounding box center [336, 12] width 15 height 6
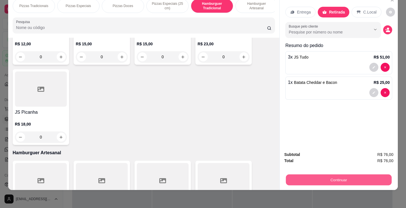
click at [332, 175] on button "Continuar" at bounding box center [339, 180] width 106 height 11
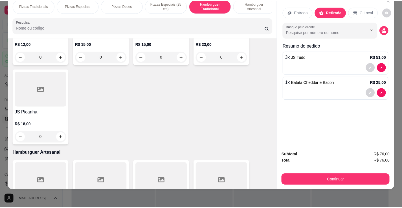
scroll to position [0, 0]
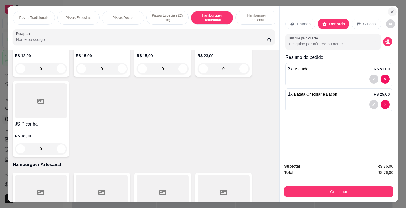
click at [390, 11] on icon "Close" at bounding box center [392, 12] width 5 height 5
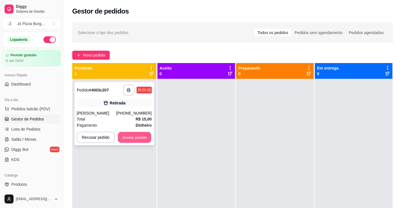
click at [137, 135] on button "Aceitar pedido" at bounding box center [134, 137] width 33 height 11
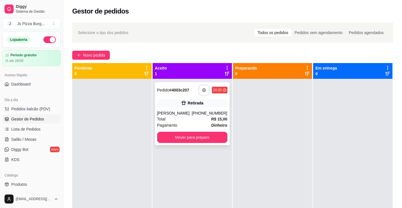
click at [205, 89] on button "button" at bounding box center [204, 90] width 11 height 11
click at [205, 90] on button "button" at bounding box center [203, 90] width 11 height 11
click at [49, 109] on button "Pedidos balcão (PDV)" at bounding box center [31, 109] width 58 height 9
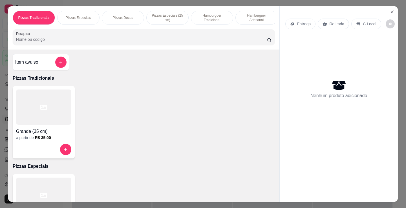
click at [213, 13] on p "Hamburguer Tradicional" at bounding box center [212, 17] width 33 height 9
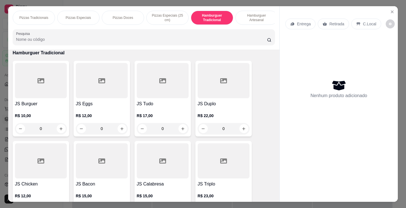
scroll to position [14, 0]
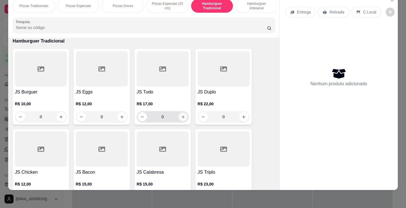
click at [184, 119] on button "increase-product-quantity" at bounding box center [183, 117] width 9 height 9
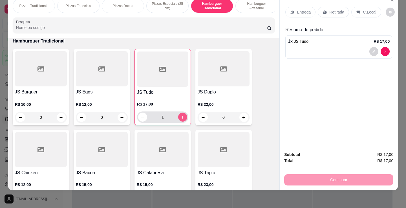
click at [184, 119] on button "increase-product-quantity" at bounding box center [182, 117] width 9 height 9
type input "3"
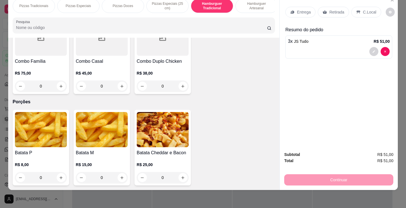
scroll to position [943, 0]
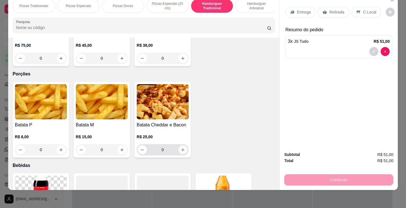
click at [181, 150] on icon "increase-product-quantity" at bounding box center [183, 150] width 4 height 4
type input "1"
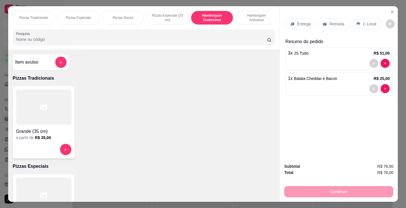
scroll to position [14, 0]
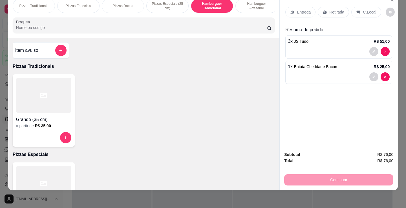
click at [336, 9] on p "Retirada" at bounding box center [336, 12] width 15 height 6
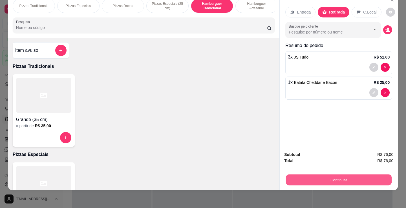
click at [361, 175] on button "Continuar" at bounding box center [339, 180] width 106 height 11
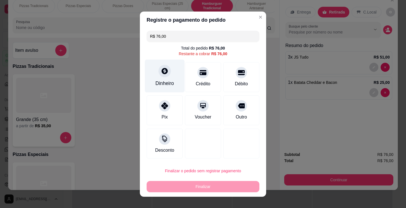
click at [157, 76] on div "Dinheiro" at bounding box center [165, 76] width 40 height 33
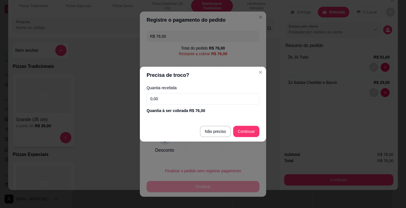
click at [222, 102] on input "0,00" at bounding box center [203, 98] width 113 height 11
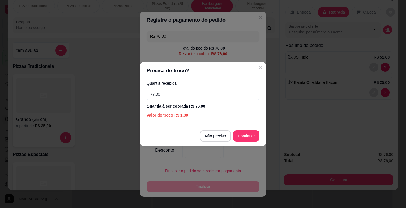
type input "77,00"
click at [259, 136] on footer "Não preciso Continuar" at bounding box center [203, 136] width 126 height 20
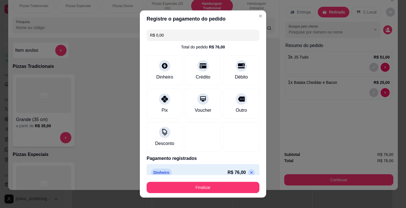
type input "R$ 0,00"
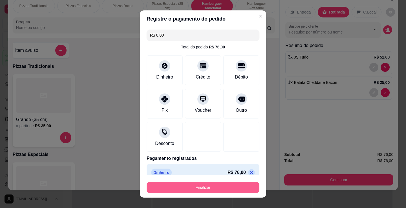
click at [244, 189] on button "Finalizar" at bounding box center [203, 187] width 113 height 11
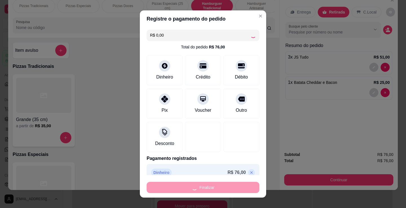
type input "0"
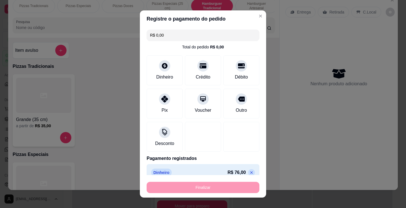
type input "-R$ 76,00"
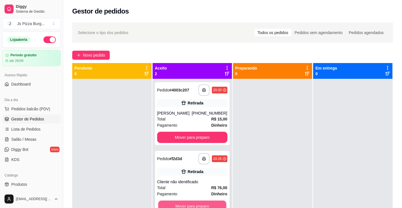
click at [210, 204] on button "Mover para preparo" at bounding box center [192, 206] width 68 height 11
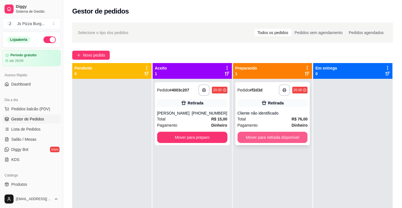
click at [262, 137] on button "Mover para retirada disponível" at bounding box center [272, 137] width 70 height 11
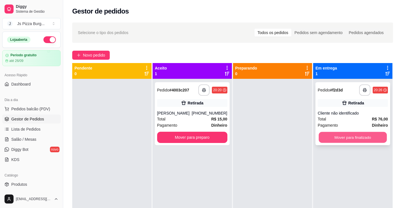
click at [334, 137] on button "Mover para finalizado" at bounding box center [353, 137] width 68 height 11
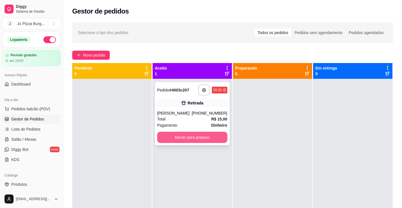
click at [197, 141] on button "Mover para preparo" at bounding box center [192, 137] width 70 height 11
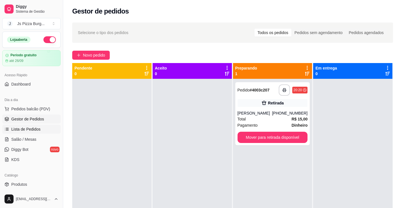
click at [16, 129] on span "Lista de Pedidos" at bounding box center [25, 130] width 29 height 6
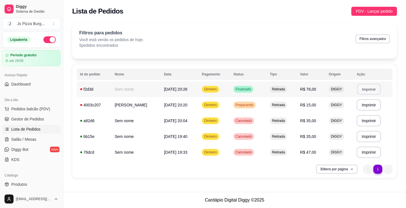
click at [362, 93] on button "Imprimir" at bounding box center [369, 89] width 24 height 11
click at [36, 121] on span "Gestor de Pedidos" at bounding box center [27, 119] width 33 height 6
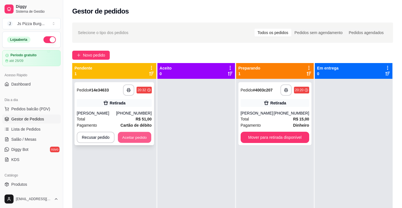
click at [146, 135] on button "Aceitar pedido" at bounding box center [134, 137] width 33 height 11
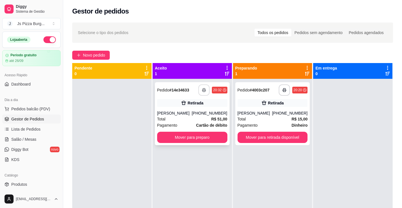
click at [203, 90] on icon "button" at bounding box center [204, 90] width 4 height 4
click at [200, 87] on button "button" at bounding box center [203, 90] width 11 height 11
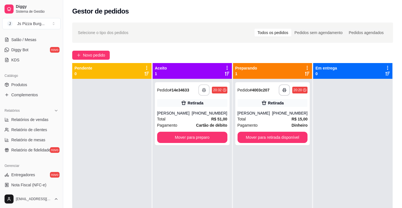
scroll to position [113, 0]
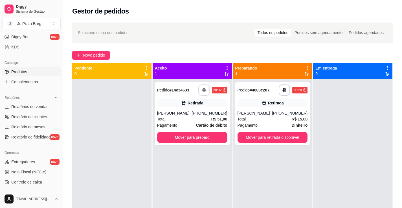
click at [32, 69] on link "Produtos" at bounding box center [31, 71] width 58 height 9
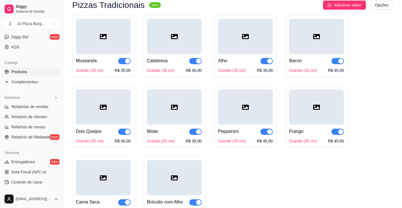
scroll to position [56, 0]
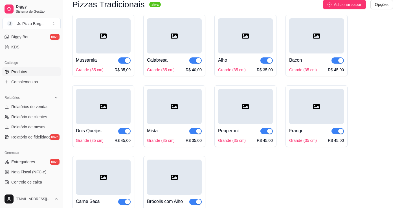
click at [178, 125] on div "Mista Grande (35 cm) R$ 35,00" at bounding box center [174, 133] width 55 height 19
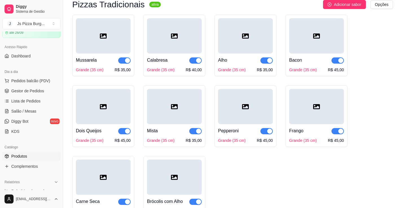
scroll to position [0, 0]
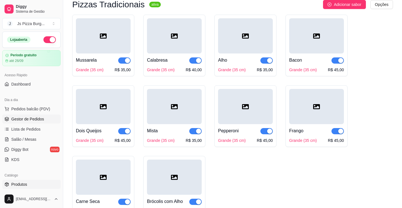
click at [43, 121] on link "Gestor de Pedidos" at bounding box center [31, 119] width 58 height 9
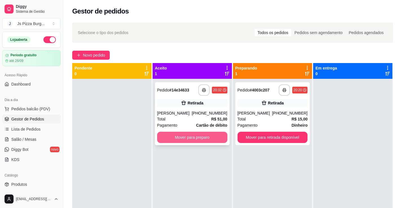
click at [178, 134] on button "Mover para preparo" at bounding box center [192, 137] width 70 height 11
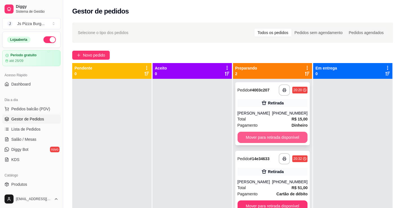
click at [261, 137] on button "Mover para retirada disponível" at bounding box center [272, 137] width 70 height 11
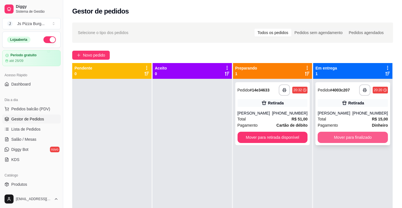
click at [357, 138] on button "Mover para finalizado" at bounding box center [353, 137] width 70 height 11
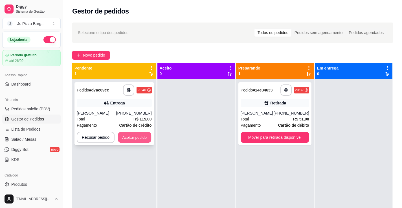
click at [136, 136] on button "Aceitar pedido" at bounding box center [134, 137] width 33 height 11
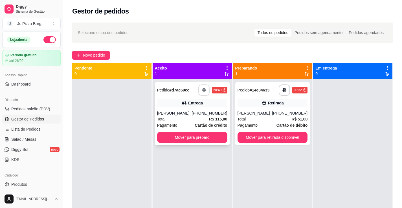
click at [202, 89] on icon "button" at bounding box center [204, 90] width 4 height 4
click at [204, 91] on button "button" at bounding box center [204, 90] width 11 height 11
click at [56, 108] on button "Pedidos balcão (PDV)" at bounding box center [31, 109] width 58 height 9
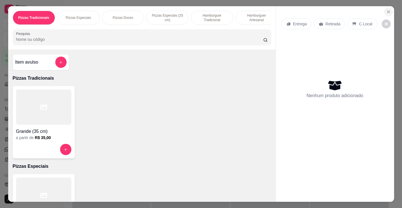
click at [389, 10] on icon "Close" at bounding box center [388, 12] width 5 height 5
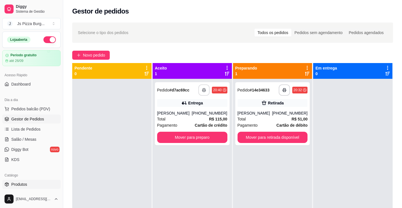
click at [22, 182] on span "Produtos" at bounding box center [19, 185] width 16 height 6
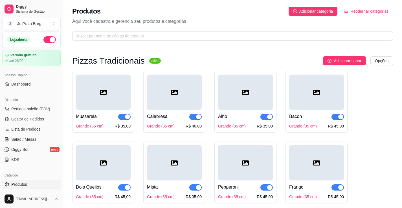
click at [189, 146] on div at bounding box center [174, 163] width 55 height 35
click at [46, 115] on link "Gestor de Pedidos" at bounding box center [31, 119] width 58 height 9
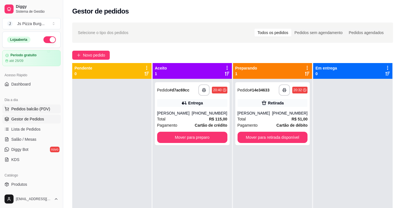
click at [38, 110] on span "Pedidos balcão (PDV)" at bounding box center [30, 109] width 39 height 6
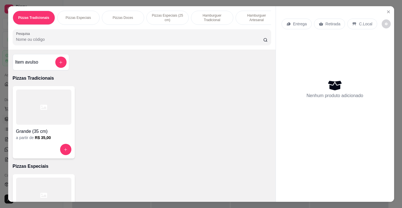
click at [161, 15] on p "Pizzas Especiais (25 cm)" at bounding box center [167, 17] width 33 height 9
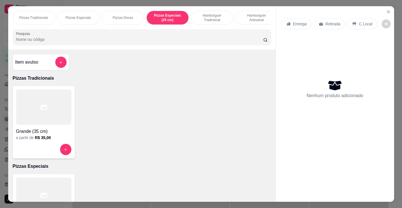
click at [161, 13] on p "Pizzas Especiais (25 cm)" at bounding box center [167, 17] width 33 height 9
click at [84, 16] on p "Pizzas Especiais" at bounding box center [77, 18] width 25 height 5
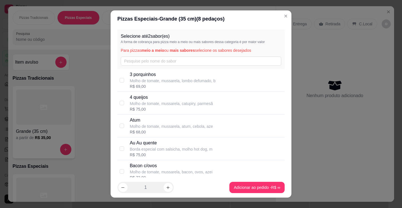
checkbox input "true"
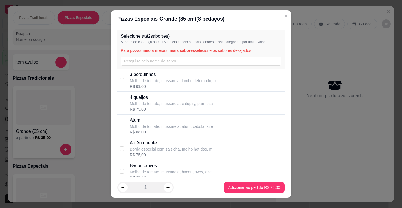
radio input "false"
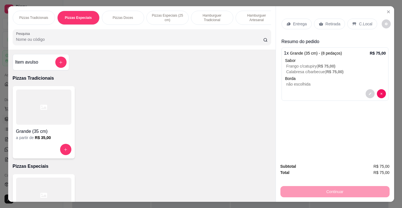
click at [327, 21] on p "Retirada" at bounding box center [332, 24] width 15 height 6
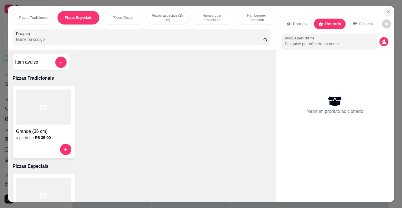
click at [391, 10] on icon "Close" at bounding box center [388, 12] width 5 height 5
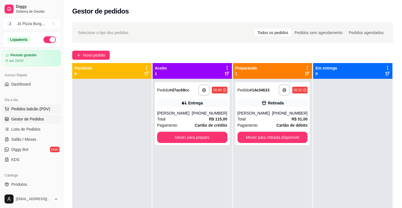
click at [41, 107] on span "Pedidos balcão (PDV)" at bounding box center [30, 109] width 39 height 6
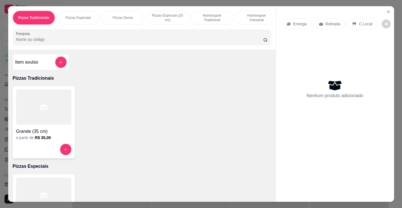
click at [87, 17] on p "Pizzas Especiais" at bounding box center [77, 18] width 25 height 5
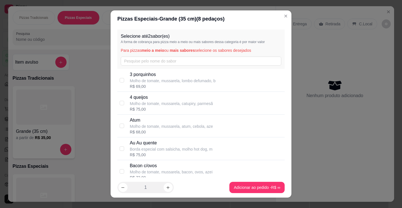
checkbox input "true"
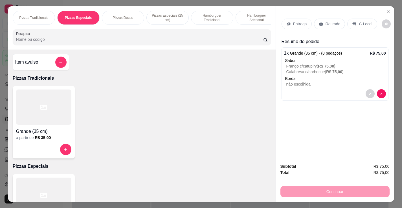
click at [338, 22] on p "Retirada" at bounding box center [332, 24] width 15 height 6
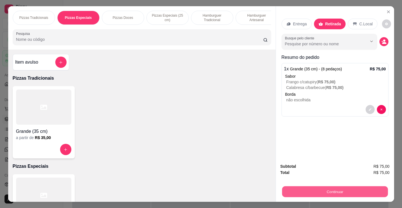
click at [337, 186] on button "Continuar" at bounding box center [335, 191] width 106 height 11
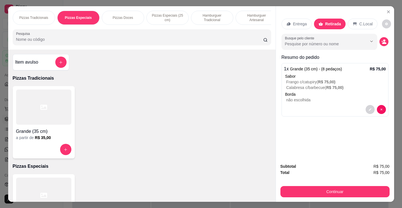
click at [317, 85] on p "Calabresa c/barbecue ( R$ 75,00 )" at bounding box center [336, 88] width 100 height 6
click at [344, 85] on span "R$ 75,00 )" at bounding box center [334, 87] width 17 height 5
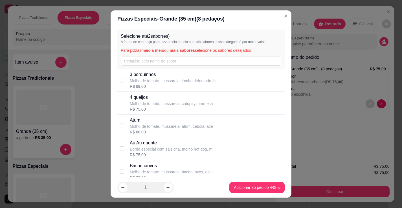
checkbox input "true"
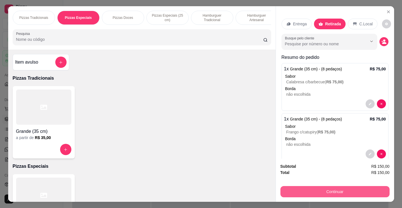
click at [304, 186] on button "Continuar" at bounding box center [334, 191] width 109 height 11
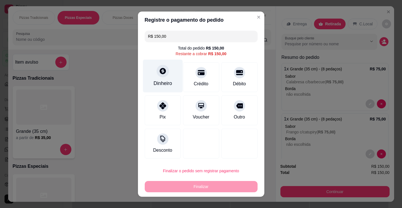
click at [163, 76] on div at bounding box center [163, 71] width 12 height 12
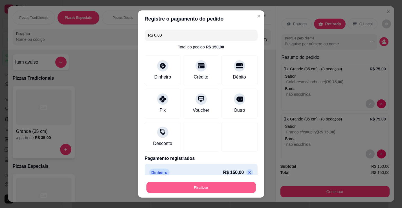
click at [228, 186] on button "Finalizar" at bounding box center [200, 187] width 109 height 11
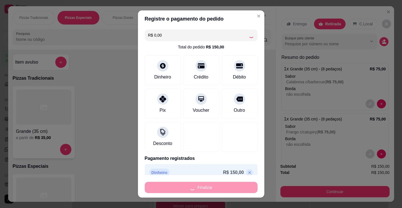
type input "-R$ 150,00"
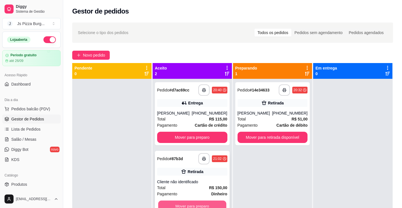
click at [202, 201] on button "Mover para preparo" at bounding box center [192, 206] width 68 height 11
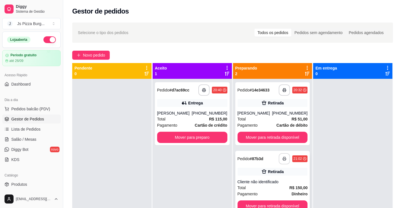
click at [284, 160] on button "button" at bounding box center [284, 158] width 11 height 11
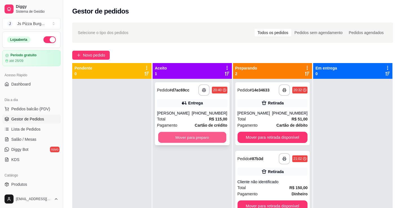
click at [210, 137] on button "Mover para preparo" at bounding box center [192, 137] width 68 height 11
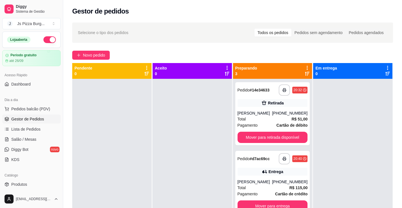
click at [40, 111] on span "Pedidos balcão (PDV)" at bounding box center [30, 109] width 39 height 6
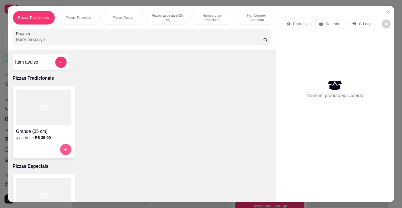
click at [60, 151] on button "increase-product-quantity" at bounding box center [65, 149] width 11 height 11
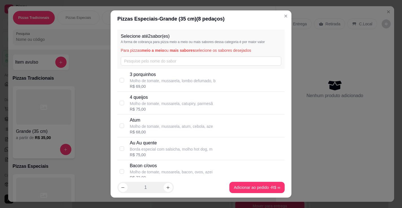
checkbox input "true"
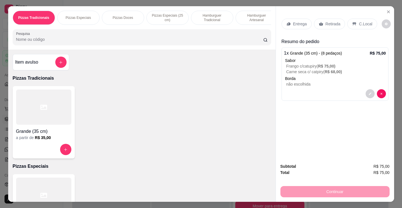
click at [329, 21] on p "Retirada" at bounding box center [332, 24] width 15 height 6
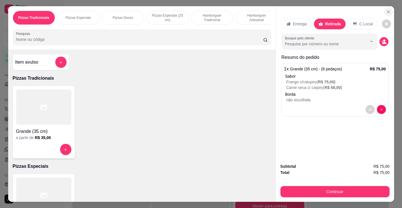
click at [393, 8] on button "Close" at bounding box center [388, 11] width 9 height 9
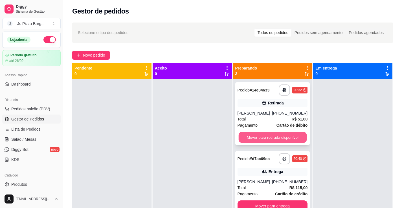
click at [276, 136] on button "Mover para retirada disponível" at bounding box center [272, 137] width 68 height 11
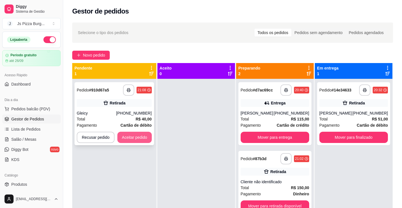
click at [140, 132] on button "Aceitar pedido" at bounding box center [134, 137] width 34 height 11
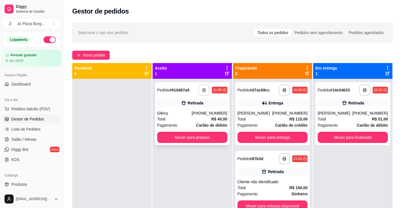
click at [202, 88] on icon "button" at bounding box center [204, 90] width 4 height 4
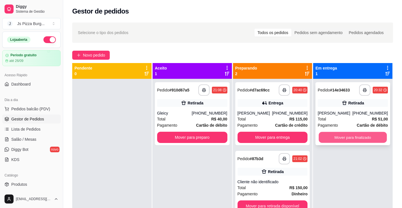
click at [344, 133] on button "Mover para finalizado" at bounding box center [353, 137] width 68 height 11
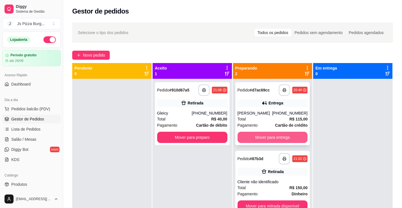
click at [286, 137] on button "Mover para entrega" at bounding box center [272, 137] width 70 height 11
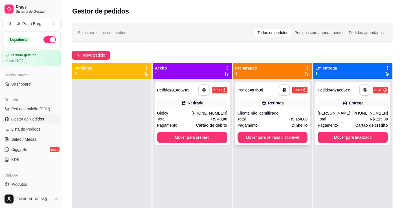
click at [266, 113] on div "Cliente não identificado" at bounding box center [272, 114] width 70 height 6
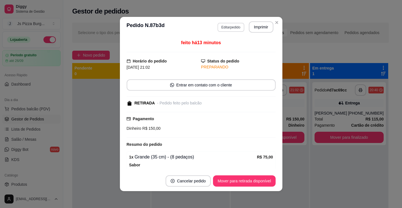
click at [234, 26] on button "Editar pedido" at bounding box center [230, 27] width 27 height 9
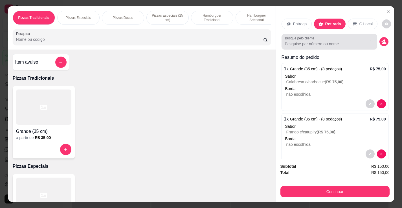
click at [301, 43] on input "Busque pelo cliente" at bounding box center [321, 44] width 73 height 6
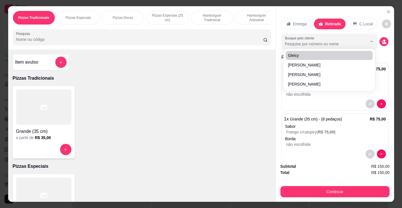
type input "j"
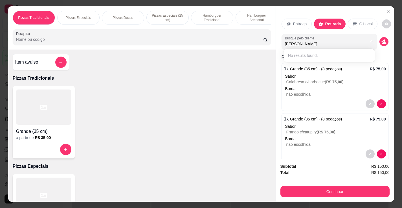
type input "[PERSON_NAME]"
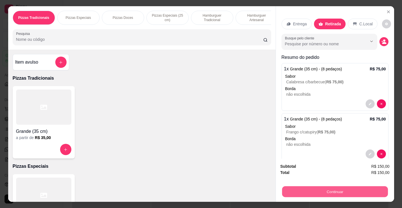
click at [335, 186] on button "Continuar" at bounding box center [335, 191] width 106 height 11
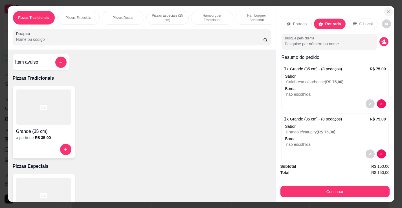
click at [391, 10] on icon "Close" at bounding box center [388, 12] width 5 height 5
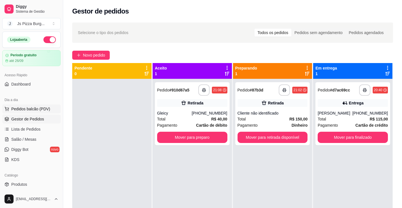
click at [52, 110] on button "Pedidos balcão (PDV)" at bounding box center [31, 109] width 58 height 9
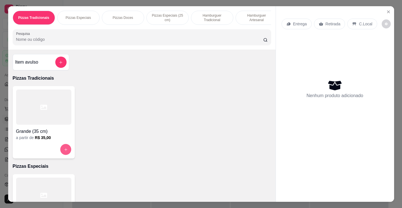
click at [66, 149] on button "increase-product-quantity" at bounding box center [65, 149] width 11 height 11
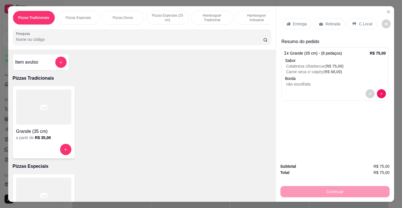
click at [336, 19] on div "Retirada" at bounding box center [329, 24] width 31 height 11
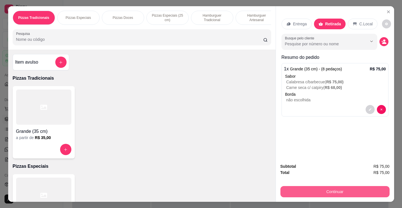
click at [296, 189] on button "Continuar" at bounding box center [334, 191] width 109 height 11
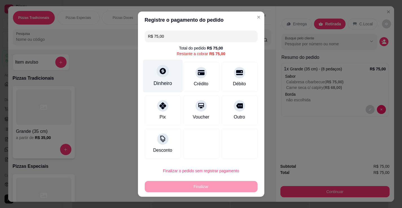
click at [162, 70] on icon at bounding box center [162, 70] width 7 height 7
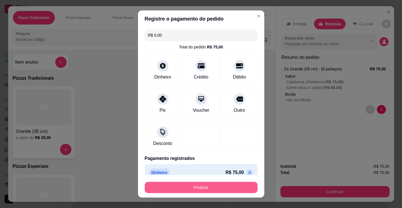
click at [213, 185] on button "Finalizar" at bounding box center [201, 187] width 113 height 11
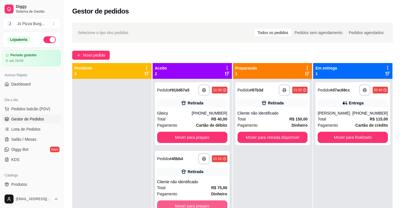
click at [186, 201] on button "Mover para preparo" at bounding box center [192, 206] width 70 height 11
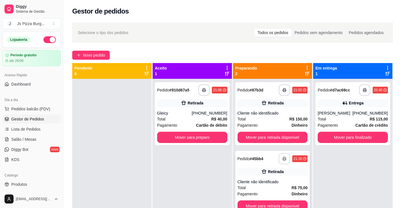
click at [282, 157] on icon "button" at bounding box center [284, 159] width 4 height 4
click at [289, 201] on button "Mover para retirada disponível" at bounding box center [272, 206] width 70 height 11
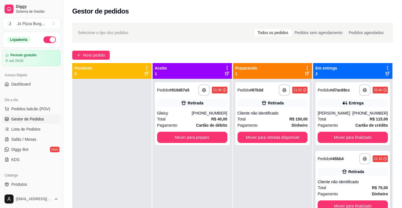
drag, startPoint x: 334, startPoint y: 158, endPoint x: 338, endPoint y: 152, distance: 7.3
click at [338, 168] on div "Retirada" at bounding box center [353, 172] width 70 height 8
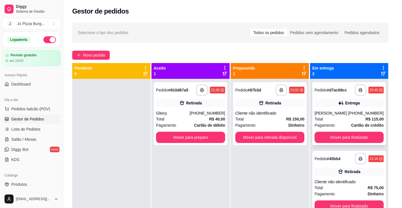
click at [346, 128] on div "**********" at bounding box center [349, 113] width 74 height 63
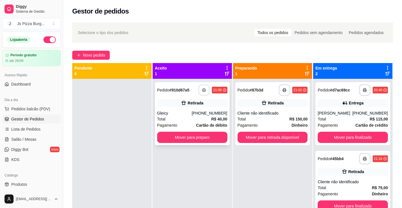
click at [200, 85] on button "button" at bounding box center [204, 90] width 11 height 11
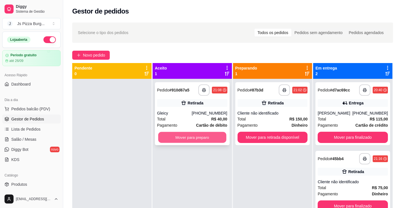
click at [190, 132] on button "Mover para preparo" at bounding box center [192, 137] width 68 height 11
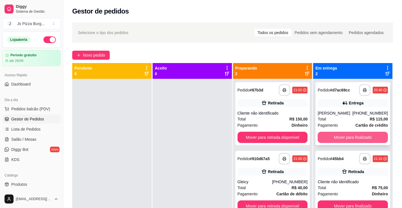
click at [351, 132] on button "Mover para finalizado" at bounding box center [353, 137] width 70 height 11
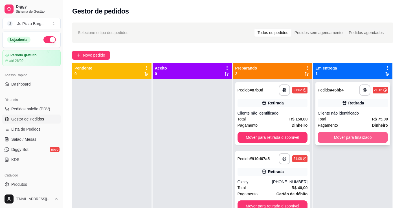
click at [349, 132] on button "Mover para finalizado" at bounding box center [353, 137] width 70 height 11
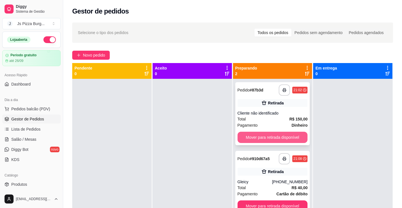
click at [291, 132] on button "Mover para retirada disponível" at bounding box center [272, 137] width 70 height 11
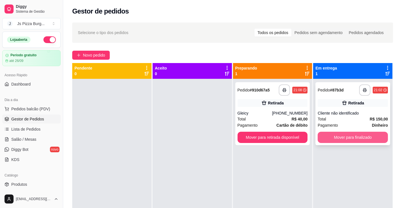
click at [359, 132] on button "Mover para finalizado" at bounding box center [353, 137] width 70 height 11
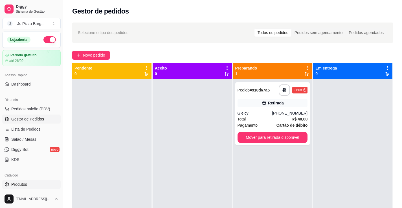
click at [27, 180] on link "Produtos" at bounding box center [31, 184] width 58 height 9
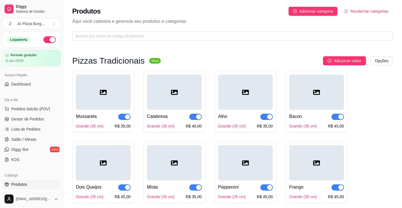
click at [47, 106] on span "Pedidos balcão (PDV)" at bounding box center [30, 109] width 39 height 6
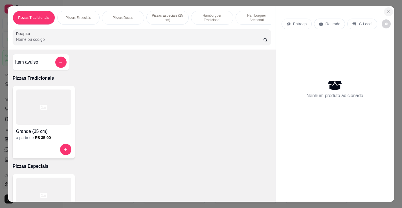
click at [391, 10] on icon "Close" at bounding box center [388, 12] width 5 height 5
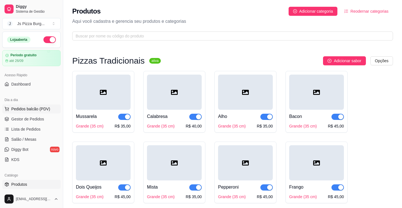
click at [36, 106] on span "Pedidos balcão (PDV)" at bounding box center [30, 109] width 39 height 6
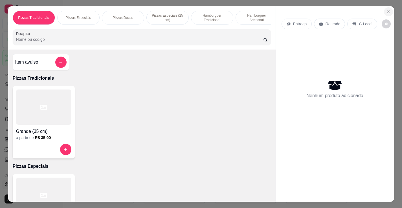
click at [389, 11] on icon "Close" at bounding box center [388, 12] width 2 height 2
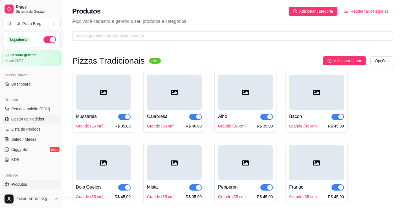
click at [41, 116] on span "Gestor de Pedidos" at bounding box center [27, 119] width 33 height 6
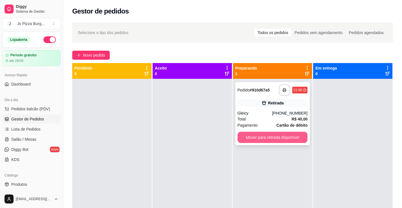
click at [239, 134] on button "Mover para retirada disponível" at bounding box center [272, 137] width 70 height 11
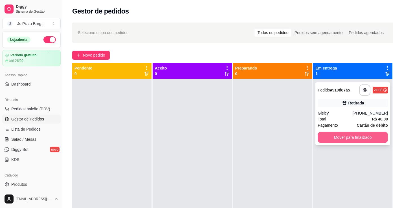
click at [349, 138] on button "Mover para finalizado" at bounding box center [353, 137] width 70 height 11
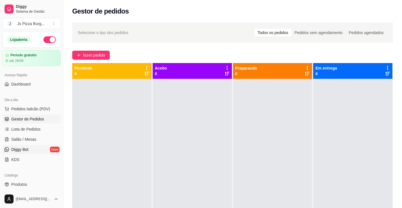
click at [35, 145] on link "Diggy Bot novo" at bounding box center [31, 149] width 58 height 9
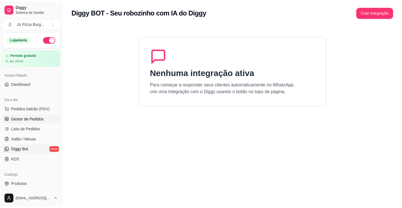
scroll to position [56, 0]
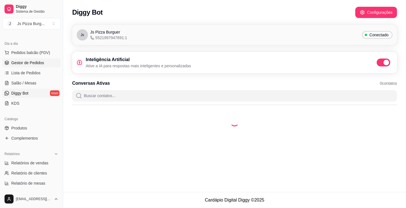
click at [34, 62] on span "Gestor de Pedidos" at bounding box center [27, 63] width 33 height 6
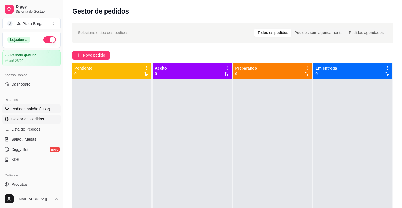
click at [48, 109] on span "Pedidos balcão (PDV)" at bounding box center [30, 109] width 39 height 6
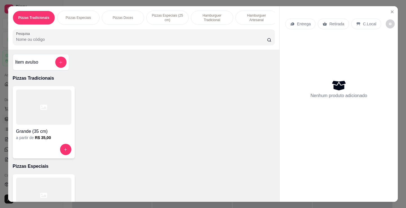
click at [217, 18] on p "Hamburguer Tradicional" at bounding box center [212, 17] width 33 height 9
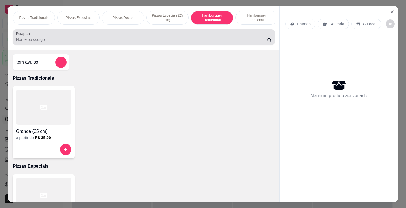
scroll to position [14, 0]
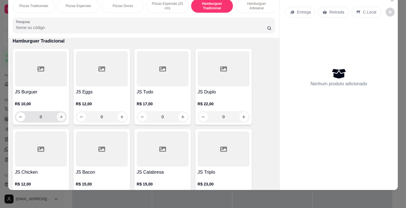
click at [61, 120] on button "increase-product-quantity" at bounding box center [61, 117] width 9 height 9
type input "1"
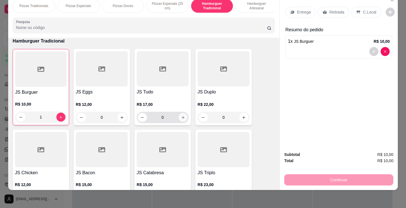
click at [181, 119] on icon "increase-product-quantity" at bounding box center [183, 118] width 4 height 4
click at [181, 119] on icon "increase-product-quantity" at bounding box center [182, 117] width 4 height 4
click at [181, 119] on icon "increase-product-quantity" at bounding box center [183, 117] width 4 height 4
type input "4"
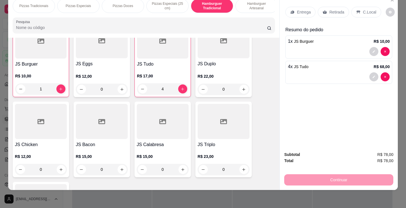
scroll to position [435, 0]
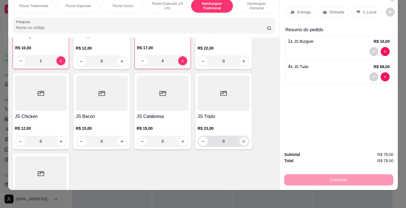
click at [243, 143] on icon "increase-product-quantity" at bounding box center [244, 142] width 4 height 4
type input "1"
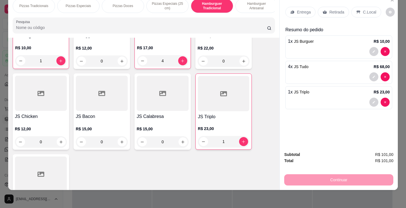
click at [323, 10] on icon at bounding box center [325, 12] width 4 height 4
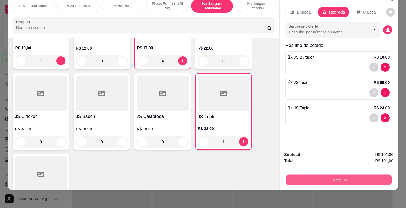
click at [323, 175] on button "Continuar" at bounding box center [339, 180] width 106 height 11
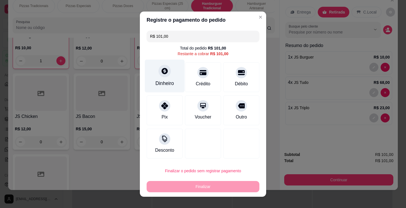
click at [165, 81] on div "Dinheiro" at bounding box center [164, 83] width 19 height 7
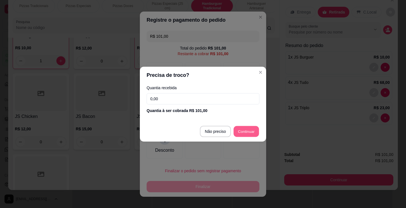
type input "R$ 0,00"
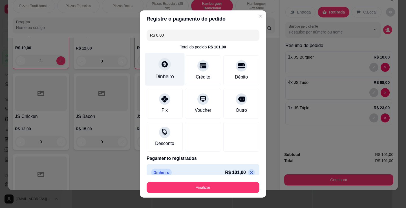
click at [159, 70] on div at bounding box center [165, 64] width 12 height 12
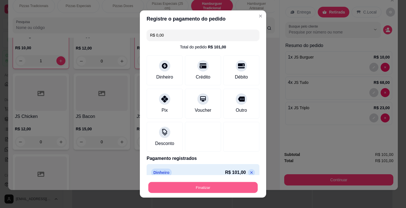
click at [219, 190] on button "Finalizar" at bounding box center [202, 187] width 109 height 11
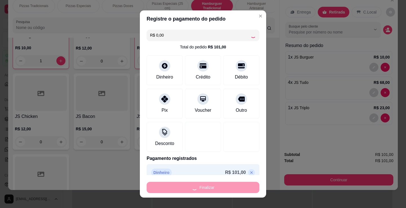
type input "0"
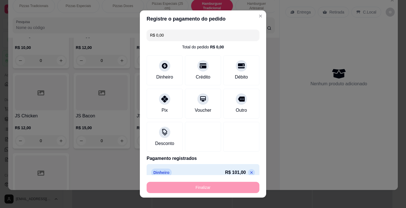
type input "-R$ 101,00"
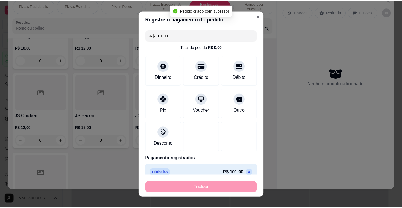
scroll to position [435, 0]
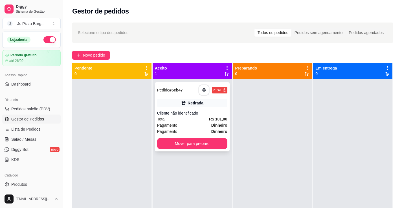
click at [201, 93] on button "button" at bounding box center [204, 90] width 11 height 11
click at [47, 109] on span "Pedidos balcão (PDV)" at bounding box center [30, 109] width 39 height 6
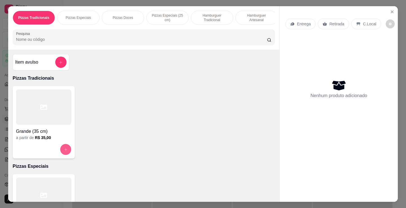
click at [60, 151] on button "increase-product-quantity" at bounding box center [65, 149] width 11 height 11
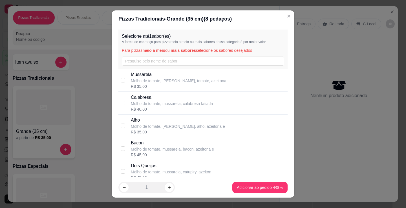
click at [154, 149] on p "Molho de tomate, mussarela, bacon, azeitona e" at bounding box center [172, 150] width 83 height 6
checkbox input "true"
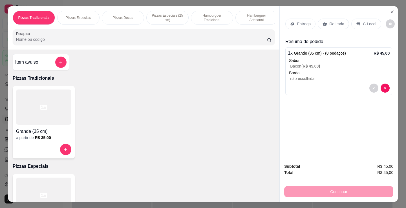
drag, startPoint x: 331, startPoint y: 20, endPoint x: 334, endPoint y: 25, distance: 5.8
click at [333, 24] on p "Retirada" at bounding box center [336, 24] width 15 height 6
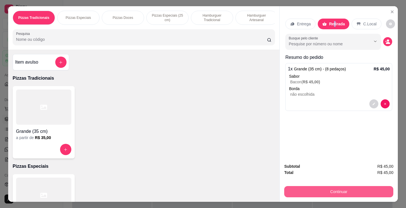
click at [330, 188] on button "Continuar" at bounding box center [338, 191] width 109 height 11
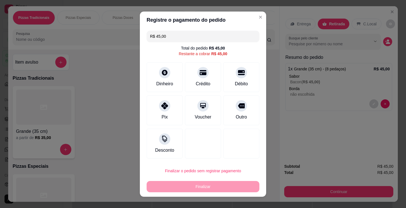
click at [179, 95] on div "R$ 45,00 Total do pedido R$ 45,00 Restante a cobrar R$ 45,00 Dinheiro Crédito D…" at bounding box center [203, 94] width 126 height 133
click at [167, 84] on div "Dinheiro" at bounding box center [164, 83] width 19 height 7
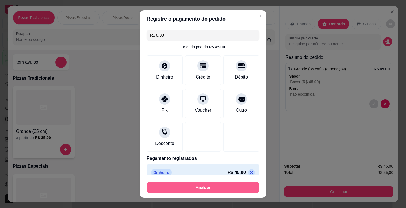
click at [238, 188] on button "Finalizar" at bounding box center [203, 187] width 113 height 11
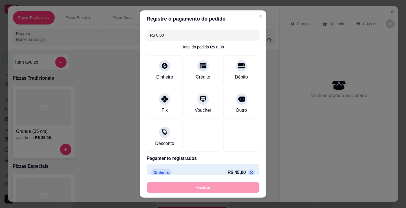
type input "-R$ 45,00"
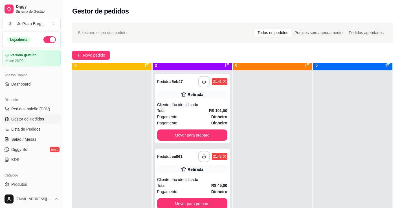
scroll to position [16, 0]
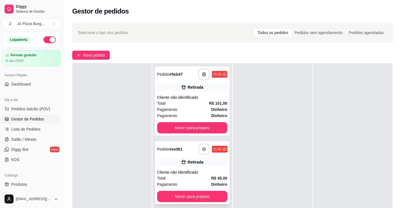
click at [203, 149] on icon "button" at bounding box center [204, 150] width 4 height 4
click at [200, 146] on button "button" at bounding box center [204, 149] width 11 height 11
click at [186, 126] on button "Mover para preparo" at bounding box center [192, 127] width 70 height 11
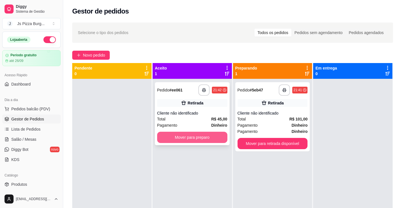
click at [207, 137] on button "Mover para preparo" at bounding box center [192, 137] width 70 height 11
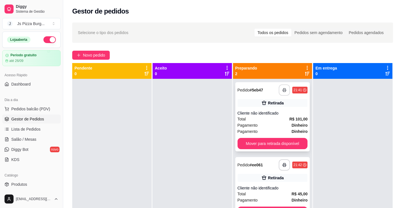
click at [282, 89] on icon "button" at bounding box center [284, 90] width 4 height 4
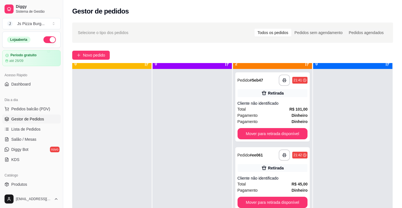
scroll to position [16, 0]
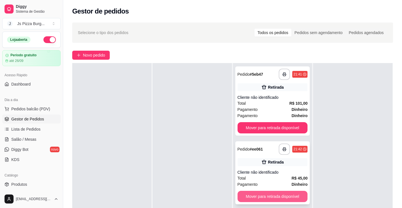
click at [301, 199] on button "Mover para retirada disponível" at bounding box center [272, 196] width 70 height 11
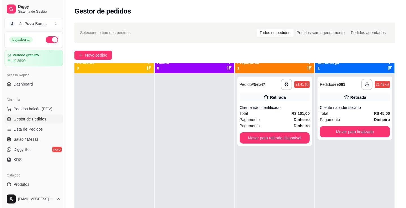
scroll to position [0, 0]
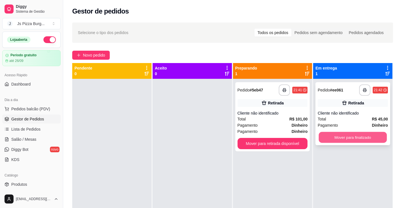
click at [357, 136] on button "Mover para finalizado" at bounding box center [353, 137] width 68 height 11
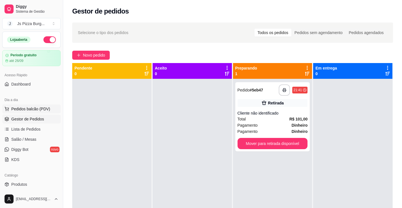
click at [33, 108] on span "Pedidos balcão (PDV)" at bounding box center [30, 109] width 39 height 6
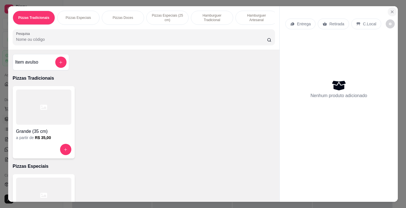
click at [390, 11] on icon "Close" at bounding box center [392, 12] width 5 height 5
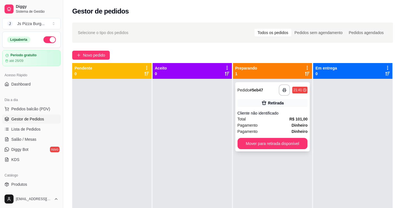
click at [253, 91] on strong "# 5eb47" at bounding box center [257, 90] width 14 height 5
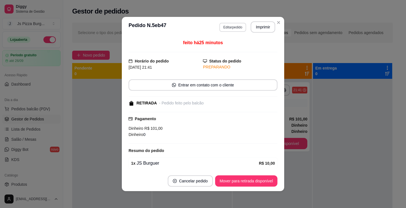
click at [234, 27] on button "Editar pedido" at bounding box center [232, 27] width 27 height 9
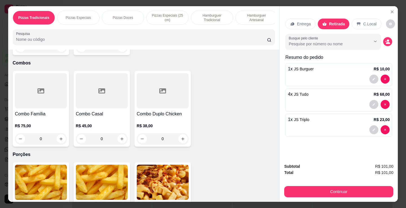
scroll to position [987, 0]
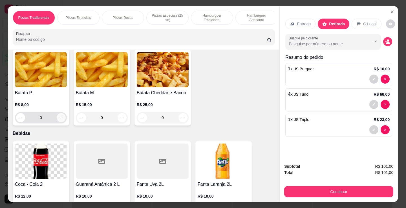
click at [60, 120] on icon "increase-product-quantity" at bounding box center [61, 118] width 4 height 4
type input "1"
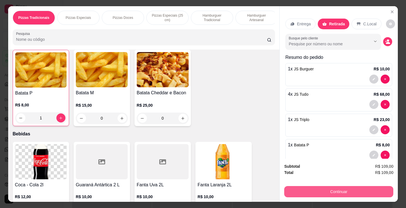
click at [347, 189] on button "Continuar" at bounding box center [338, 191] width 109 height 11
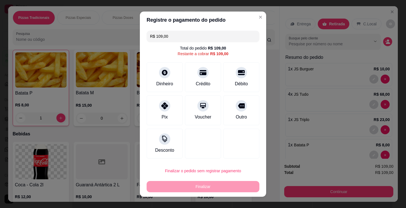
click at [225, 186] on div "Finalizar" at bounding box center [203, 186] width 113 height 11
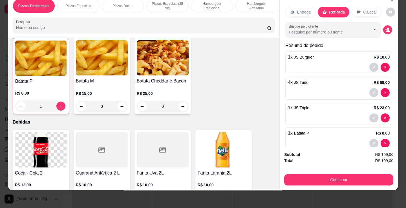
scroll to position [11, 0]
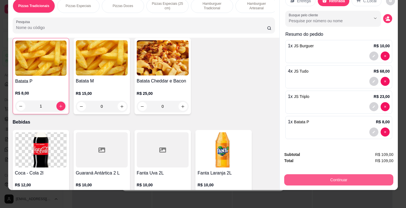
click at [345, 175] on button "Continuar" at bounding box center [338, 180] width 109 height 11
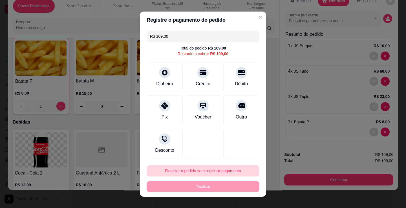
click at [222, 169] on button "Finalizar o pedido sem registrar pagamento" at bounding box center [203, 171] width 113 height 11
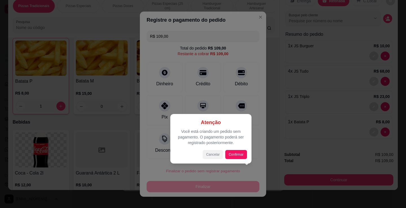
click at [213, 153] on button "Cancelar" at bounding box center [213, 154] width 20 height 9
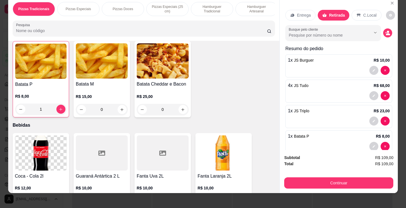
scroll to position [0, 0]
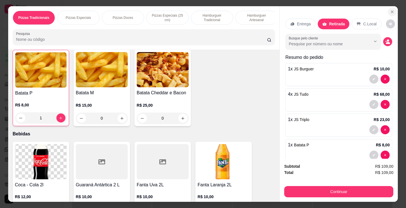
click at [391, 11] on icon "Close" at bounding box center [392, 12] width 2 height 2
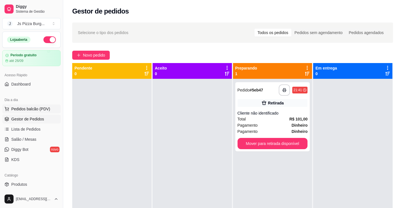
click at [14, 107] on span "Pedidos balcão (PDV)" at bounding box center [30, 109] width 39 height 6
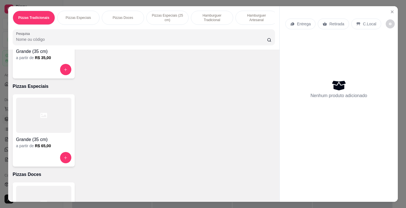
scroll to position [85, 0]
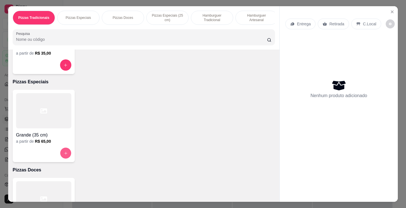
click at [64, 156] on icon "increase-product-quantity" at bounding box center [66, 153] width 4 height 4
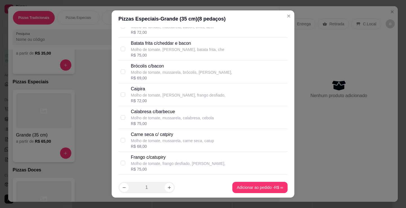
scroll to position [113, 0]
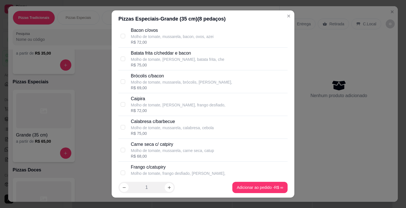
click at [126, 127] on div "Calabresa c/barbecue Molho de tomate, mussarela, calabresa, cebola R$ 75,00" at bounding box center [202, 127] width 169 height 23
checkbox input "true"
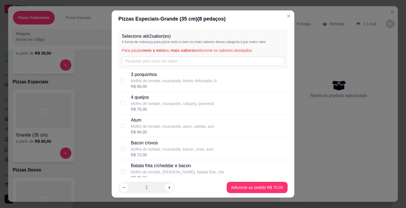
click at [124, 83] on div "3 porquinhos Molho de tomate, [PERSON_NAME], lombo defumado, b R$ 69,00" at bounding box center [202, 80] width 169 height 23
checkbox input "true"
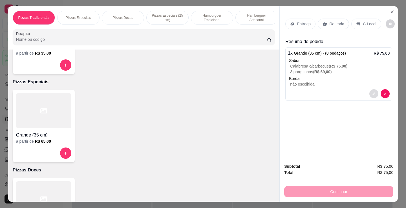
click at [369, 91] on button "decrease-product-quantity" at bounding box center [373, 93] width 9 height 9
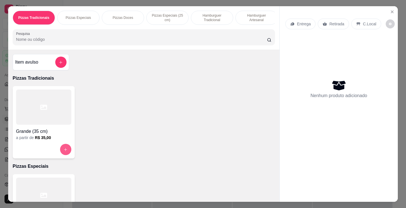
click at [63, 151] on icon "increase-product-quantity" at bounding box center [65, 150] width 4 height 4
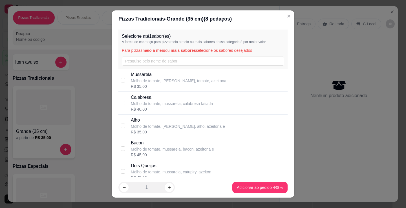
click at [132, 87] on div "R$ 35,00" at bounding box center [179, 87] width 96 height 6
checkbox input "true"
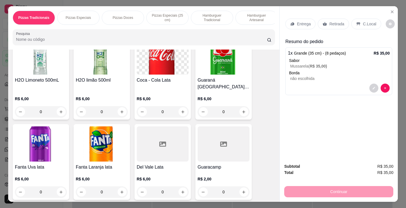
scroll to position [1086, 0]
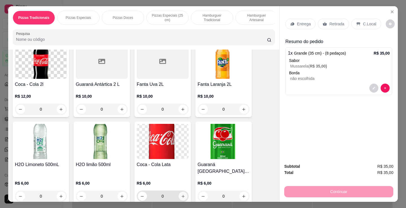
click at [180, 194] on button "increase-product-quantity" at bounding box center [183, 196] width 9 height 9
type input "1"
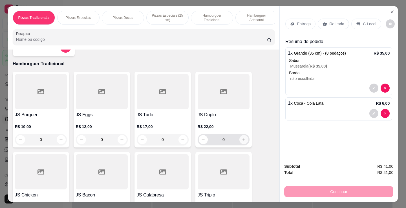
scroll to position [353, 0]
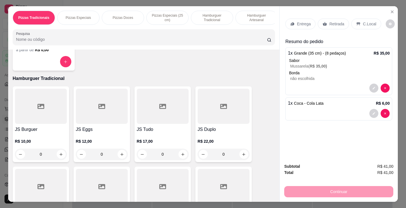
click at [330, 23] on p "Retirada" at bounding box center [336, 24] width 15 height 6
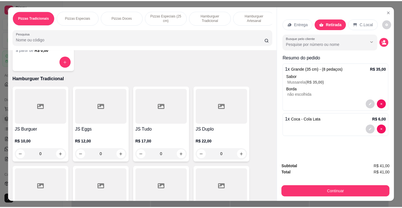
scroll to position [14, 0]
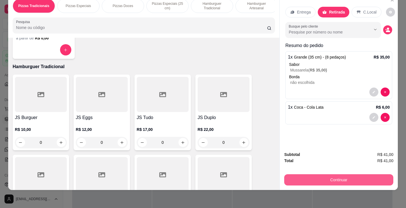
click at [329, 176] on button "Continuar" at bounding box center [338, 180] width 109 height 11
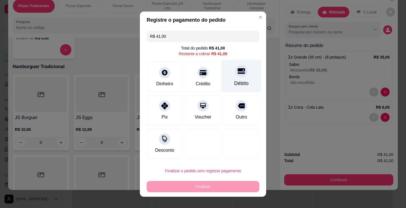
click at [238, 87] on div "Débito" at bounding box center [241, 83] width 14 height 7
type input "R$ 0,00"
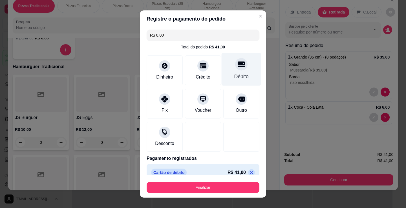
click at [242, 74] on div "Débito" at bounding box center [242, 69] width 40 height 33
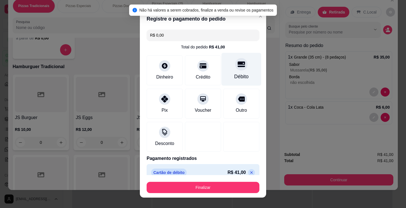
click at [232, 71] on div "Débito" at bounding box center [242, 69] width 40 height 33
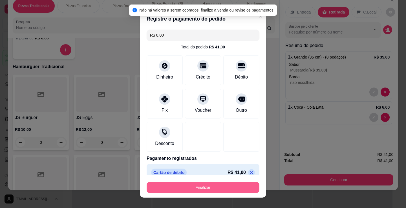
click at [245, 184] on button "Finalizar" at bounding box center [203, 187] width 113 height 11
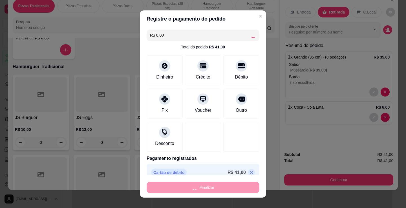
type input "0"
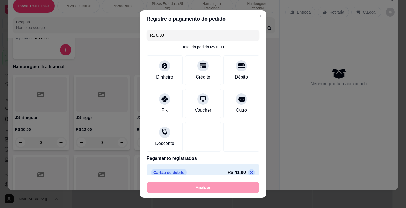
type input "-R$ 41,00"
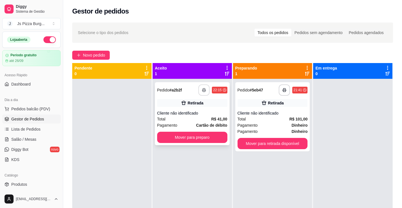
click at [205, 91] on button "button" at bounding box center [203, 90] width 11 height 11
click at [206, 93] on button "button" at bounding box center [203, 90] width 11 height 11
click at [52, 112] on button "Pedidos balcão (PDV)" at bounding box center [31, 109] width 58 height 9
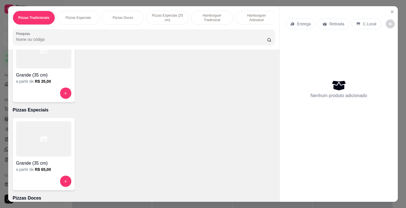
scroll to position [113, 0]
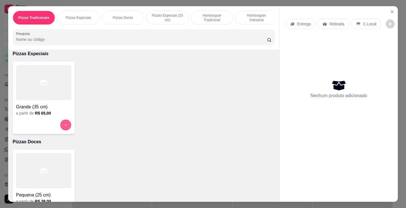
click at [66, 124] on button "increase-product-quantity" at bounding box center [65, 125] width 11 height 11
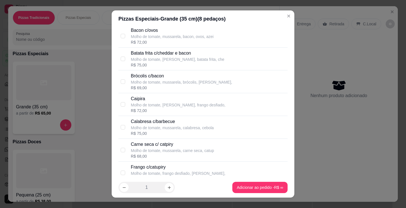
scroll to position [141, 0]
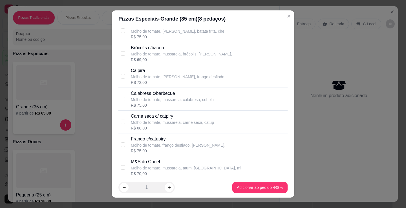
click at [153, 116] on p "Carne seca c/ catpiry" at bounding box center [172, 116] width 83 height 7
checkbox input "true"
click at [146, 137] on p "Frango c/catupiry" at bounding box center [178, 139] width 94 height 7
checkbox input "true"
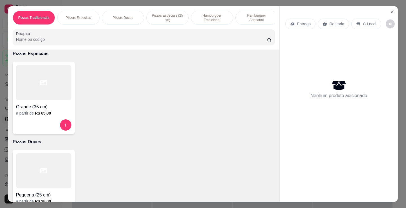
scroll to position [85, 0]
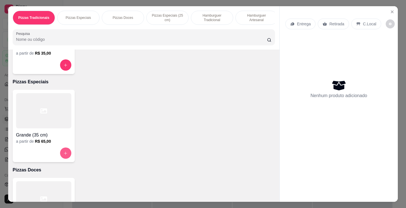
click at [64, 156] on icon "increase-product-quantity" at bounding box center [65, 153] width 4 height 4
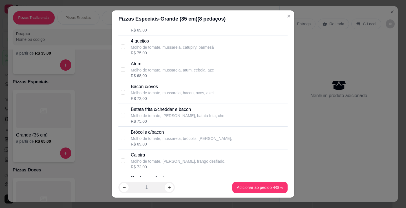
scroll to position [113, 0]
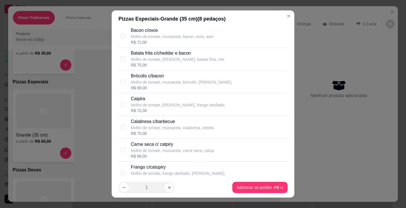
click at [149, 143] on p "Carne seca c/ catpiry" at bounding box center [172, 144] width 83 height 7
checkbox input "true"
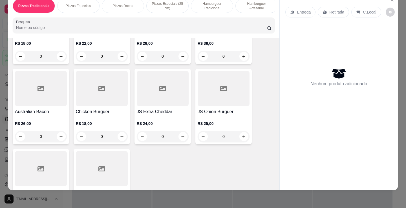
scroll to position [551, 0]
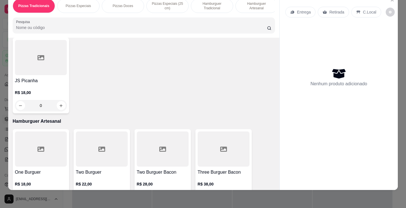
click at [215, 7] on div "Hamburguer Tradicional" at bounding box center [212, 6] width 42 height 14
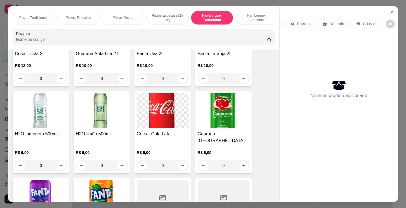
scroll to position [1171, 0]
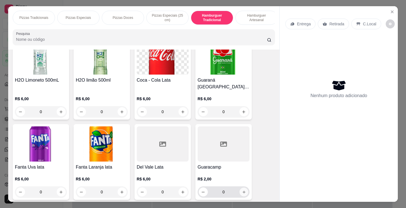
click at [243, 191] on button "increase-product-quantity" at bounding box center [243, 192] width 9 height 9
type input "1"
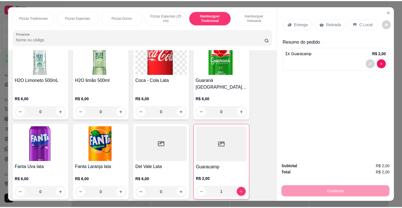
scroll to position [1058, 0]
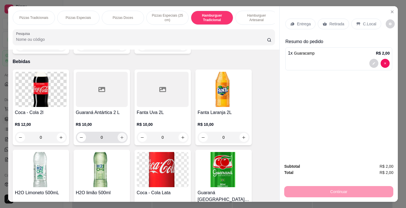
click at [120, 138] on icon "increase-product-quantity" at bounding box center [122, 138] width 4 height 4
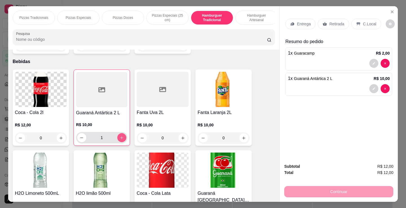
type input "1"
click at [336, 21] on p "Retirada" at bounding box center [336, 24] width 15 height 6
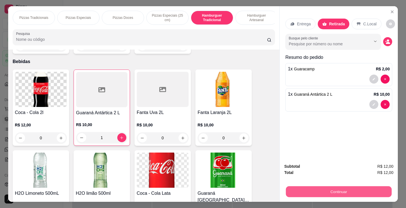
click at [376, 193] on button "Continuar" at bounding box center [339, 191] width 106 height 11
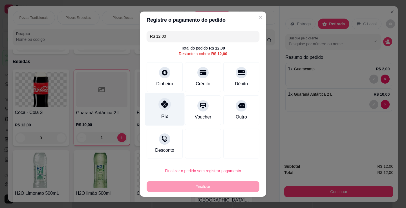
click at [161, 115] on div "Pix" at bounding box center [165, 109] width 40 height 33
type input "R$ 0,00"
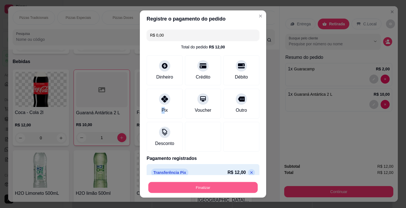
click at [210, 186] on button "Finalizar" at bounding box center [202, 187] width 109 height 11
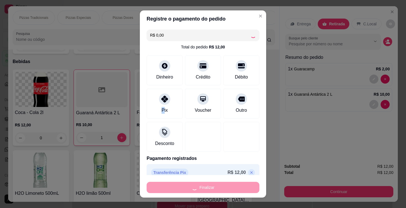
type input "0"
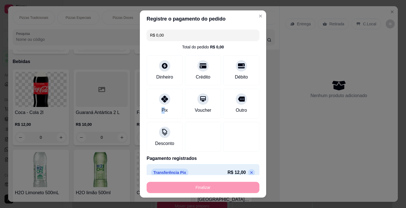
type input "-R$ 12,00"
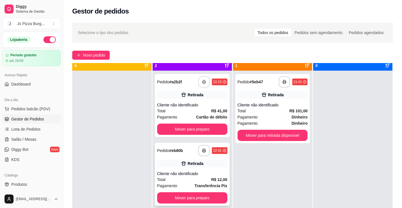
scroll to position [16, 0]
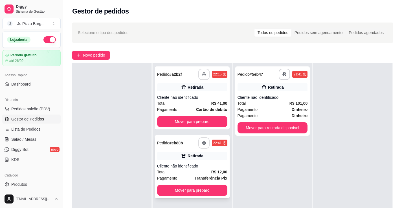
click at [204, 144] on icon "button" at bounding box center [204, 143] width 4 height 4
click at [205, 189] on button "Mover para preparo" at bounding box center [192, 190] width 70 height 11
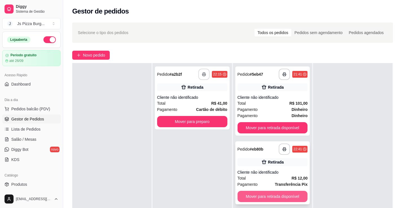
click at [262, 199] on button "Mover para retirada disponível" at bounding box center [272, 196] width 70 height 11
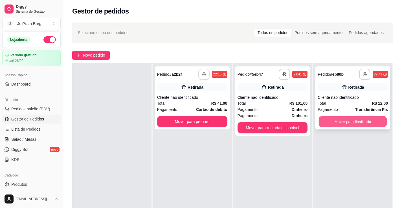
click at [361, 120] on button "Mover para finalizado" at bounding box center [353, 121] width 68 height 11
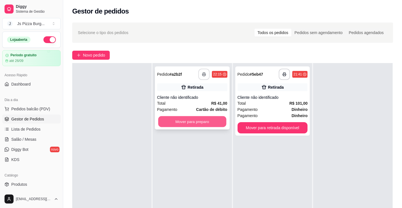
click at [220, 120] on button "Mover para preparo" at bounding box center [192, 121] width 68 height 11
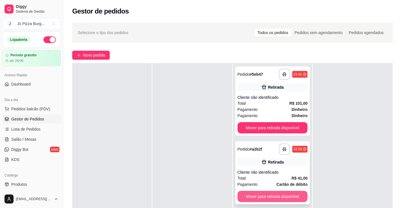
click at [278, 195] on button "Mover para retirada disponível" at bounding box center [272, 196] width 70 height 11
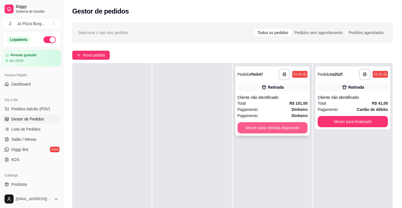
click at [293, 130] on button "Mover para retirada disponível" at bounding box center [272, 127] width 70 height 11
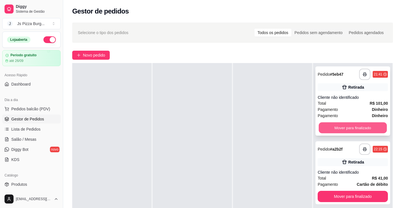
click at [347, 127] on button "Mover para finalizado" at bounding box center [353, 128] width 68 height 11
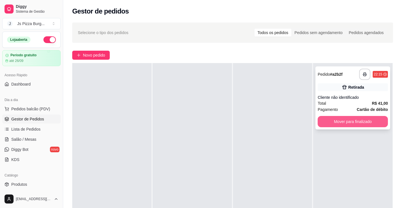
click at [350, 123] on button "Mover para finalizado" at bounding box center [353, 121] width 70 height 11
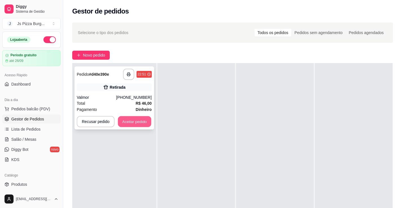
click at [139, 119] on button "Aceitar pedido" at bounding box center [134, 121] width 33 height 11
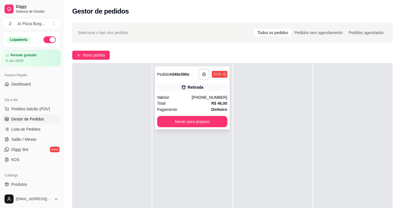
click at [202, 74] on icon "button" at bounding box center [203, 74] width 3 height 1
click at [204, 76] on icon "button" at bounding box center [204, 74] width 4 height 4
click at [200, 121] on button "Mover para preparo" at bounding box center [192, 121] width 68 height 11
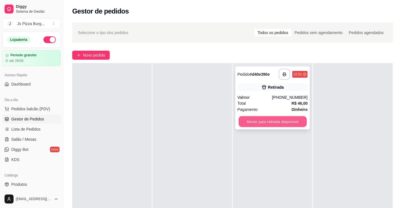
click at [262, 122] on button "Mover para retirada disponível" at bounding box center [272, 121] width 68 height 11
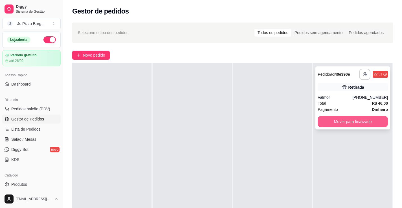
click at [328, 119] on button "Mover para finalizado" at bounding box center [353, 121] width 70 height 11
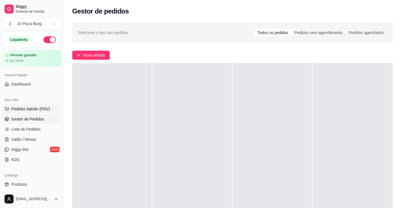
drag, startPoint x: 50, startPoint y: 109, endPoint x: 52, endPoint y: 105, distance: 4.4
click at [50, 108] on button "Pedidos balcão (PDV)" at bounding box center [31, 109] width 58 height 9
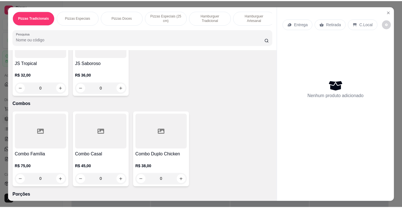
scroll to position [635, 0]
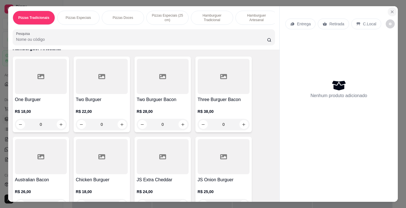
click at [391, 11] on icon "Close" at bounding box center [392, 12] width 5 height 5
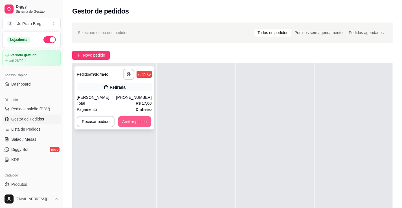
click at [134, 122] on button "Aceitar pedido" at bounding box center [134, 121] width 33 height 11
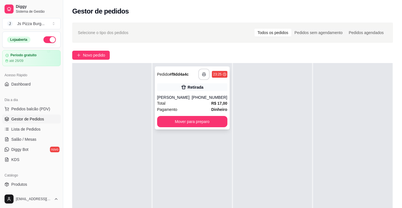
click at [205, 77] on button "button" at bounding box center [203, 74] width 11 height 11
click at [210, 116] on div "**********" at bounding box center [192, 98] width 75 height 63
click at [215, 119] on button "Mover para preparo" at bounding box center [192, 121] width 70 height 11
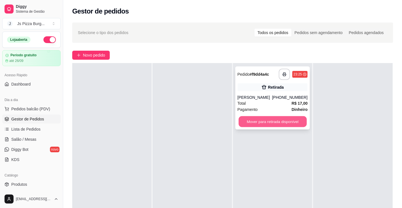
click at [261, 118] on button "Mover para retirada disponível" at bounding box center [272, 121] width 68 height 11
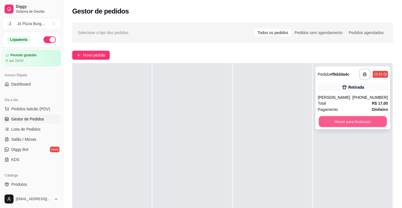
click at [358, 121] on button "Mover para finalizado" at bounding box center [353, 121] width 68 height 11
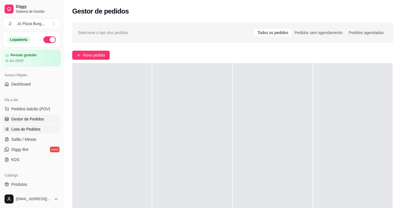
click at [39, 126] on link "Lista de Pedidos" at bounding box center [31, 129] width 58 height 9
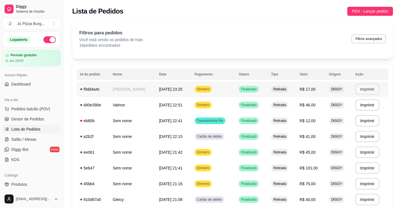
click at [359, 89] on button "Imprimir" at bounding box center [367, 89] width 25 height 11
click at [30, 122] on link "Gestor de Pedidos" at bounding box center [31, 119] width 58 height 9
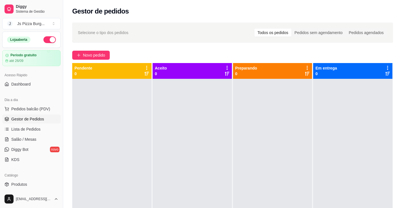
click at [44, 38] on button "button" at bounding box center [49, 39] width 12 height 7
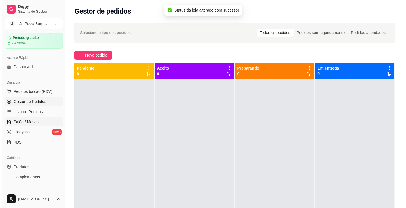
scroll to position [28, 0]
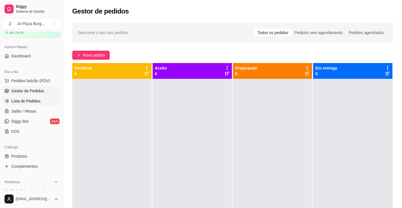
click at [38, 100] on span "Lista de Pedidos" at bounding box center [25, 101] width 29 height 6
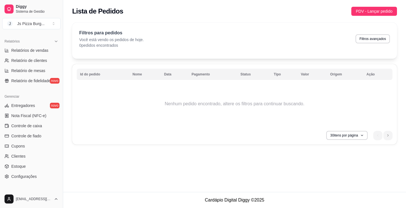
scroll to position [197, 0]
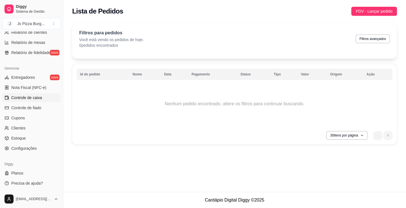
click at [47, 102] on link "Controle de caixa" at bounding box center [31, 97] width 58 height 9
